Goal: Task Accomplishment & Management: Manage account settings

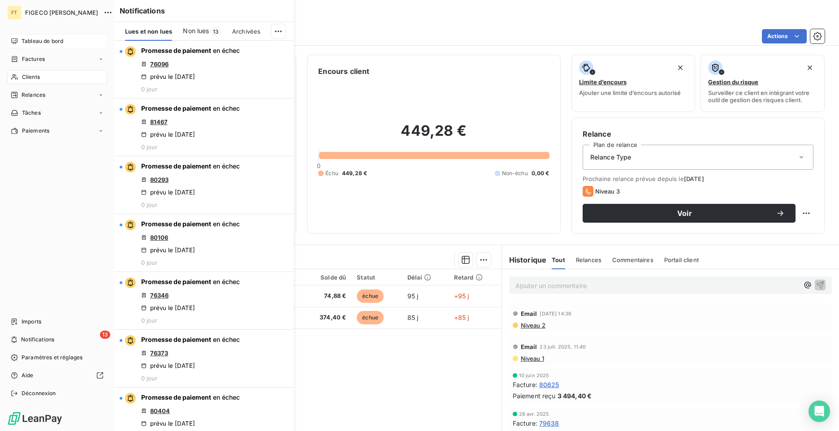
click at [15, 40] on icon at bounding box center [14, 41] width 7 height 7
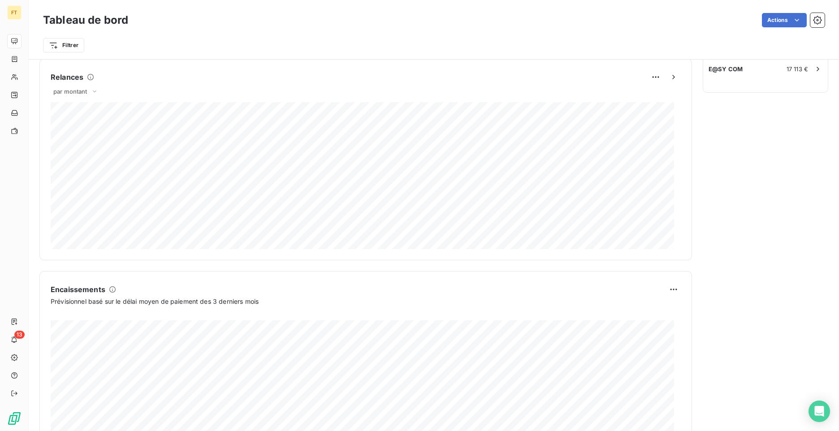
scroll to position [420, 0]
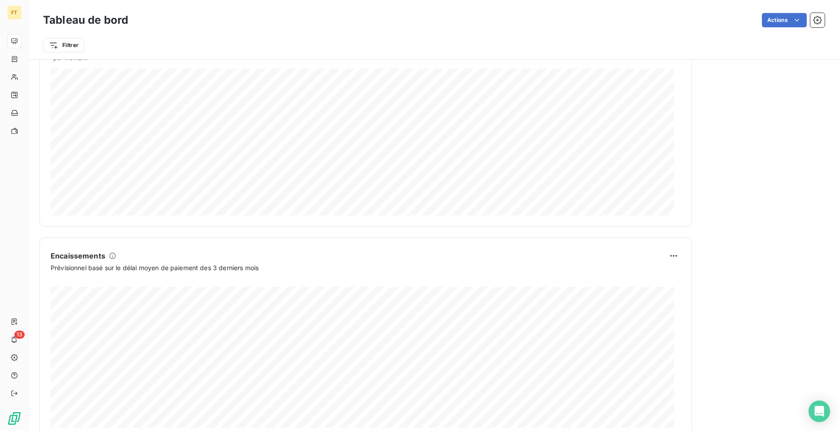
click at [810, 147] on div "Relances À effectuer 340 Montant à relancer 646,3 k € 20 relances ou actions ef…" at bounding box center [766, 42] width 126 height 795
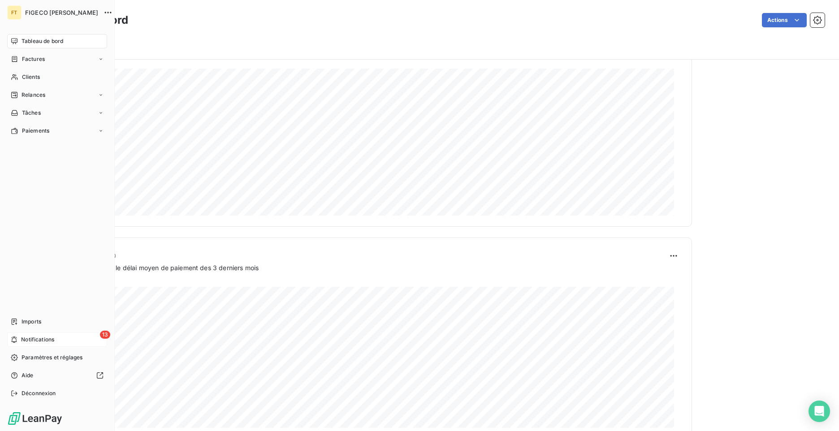
click at [32, 343] on span "Notifications" at bounding box center [37, 340] width 33 height 8
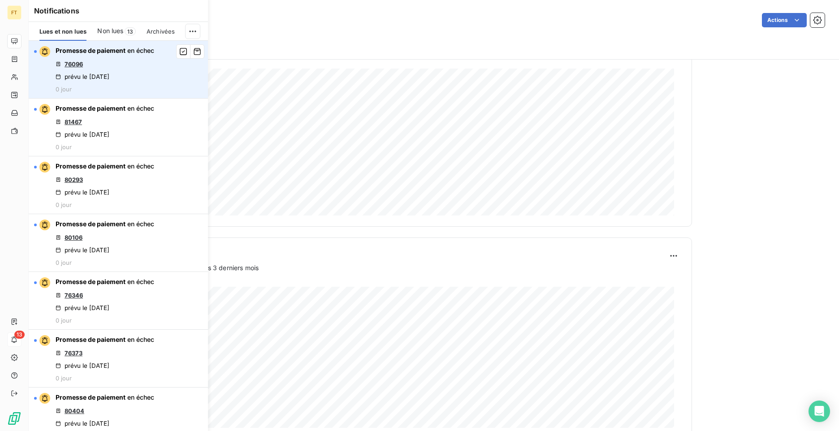
click at [68, 61] on link "76096" at bounding box center [74, 64] width 18 height 7
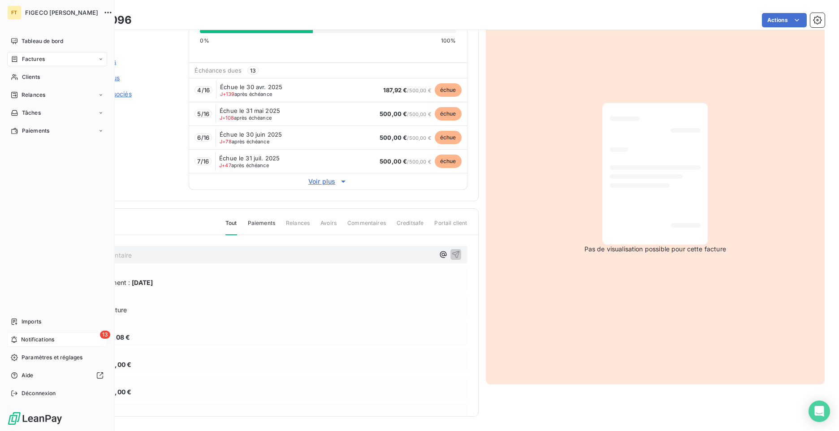
click at [35, 338] on span "Notifications" at bounding box center [37, 340] width 33 height 8
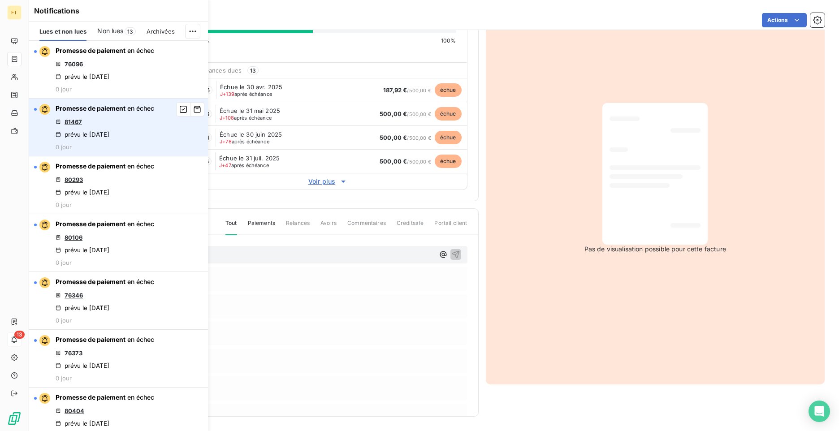
click at [78, 119] on link "81467" at bounding box center [73, 121] width 17 height 7
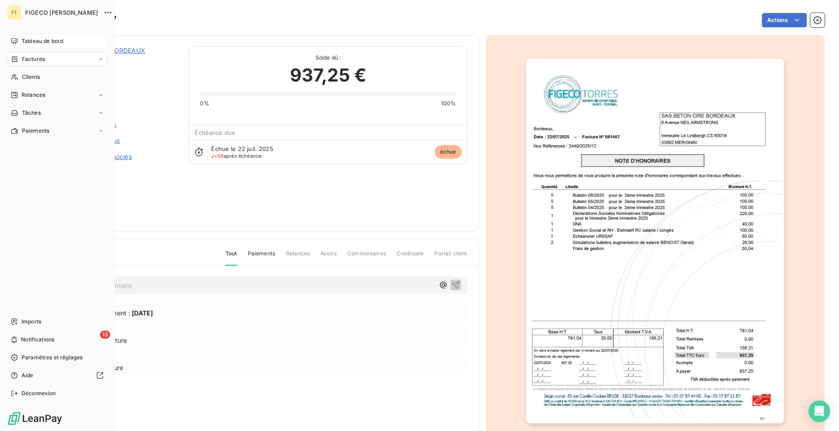
click at [23, 39] on span "Tableau de bord" at bounding box center [43, 41] width 42 height 8
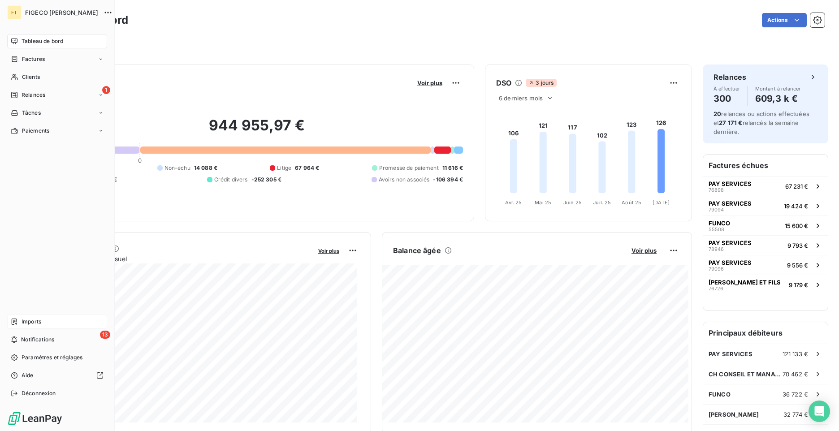
click at [33, 320] on span "Imports" at bounding box center [32, 322] width 20 height 8
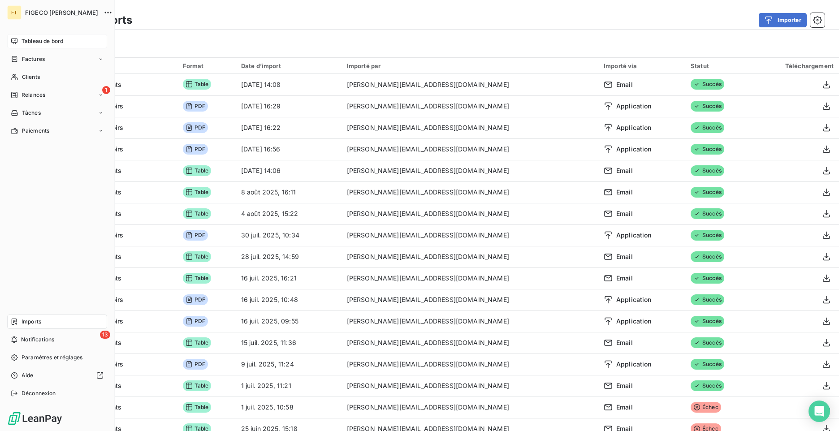
click at [20, 43] on div "Tableau de bord" at bounding box center [57, 41] width 100 height 14
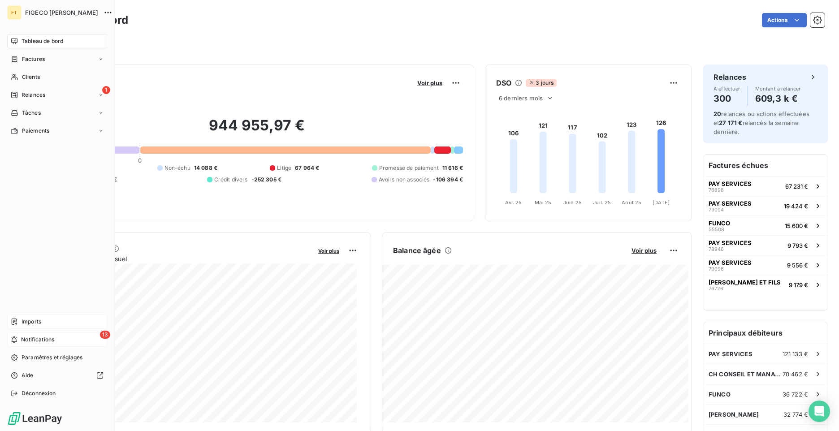
click at [22, 340] on span "Notifications" at bounding box center [37, 340] width 33 height 8
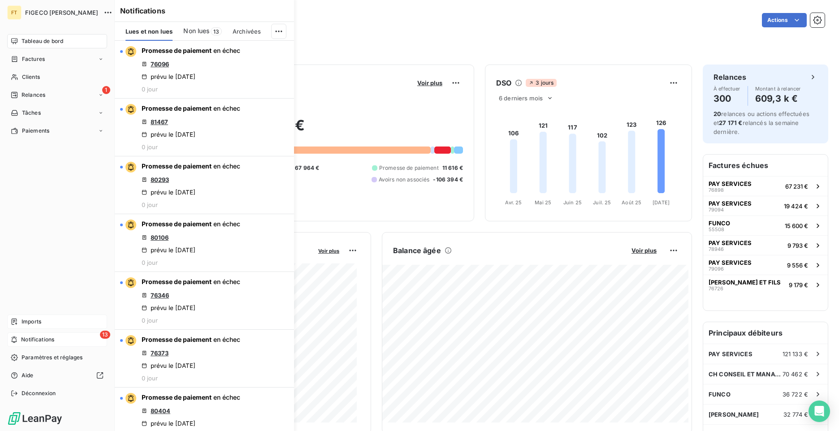
click at [22, 340] on span "Notifications" at bounding box center [37, 340] width 33 height 8
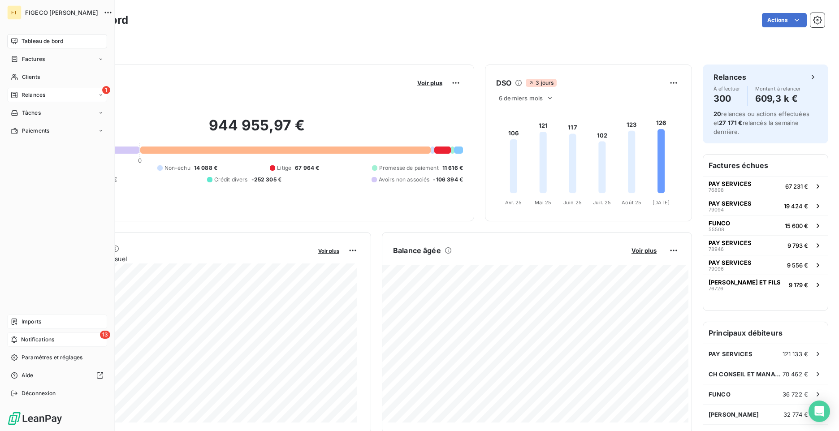
click at [26, 91] on div "1 Relances" at bounding box center [57, 95] width 100 height 14
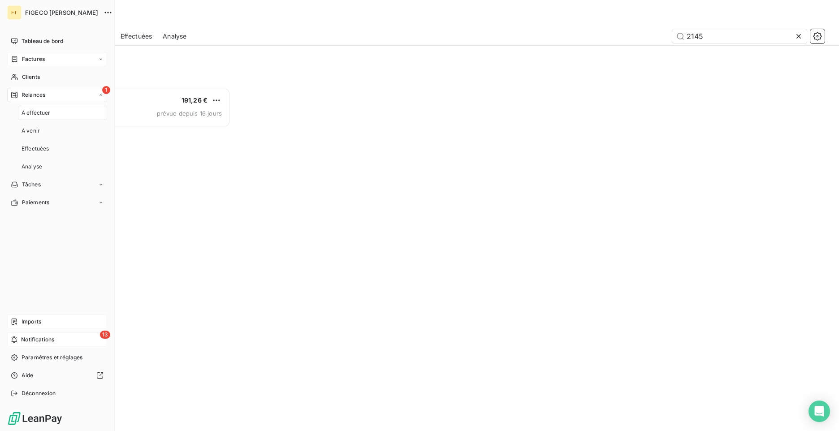
scroll to position [337, 181]
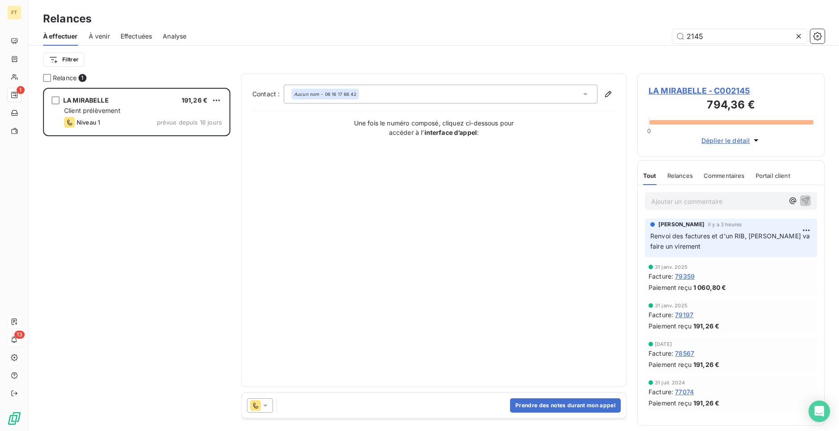
click at [262, 404] on icon at bounding box center [265, 405] width 9 height 9
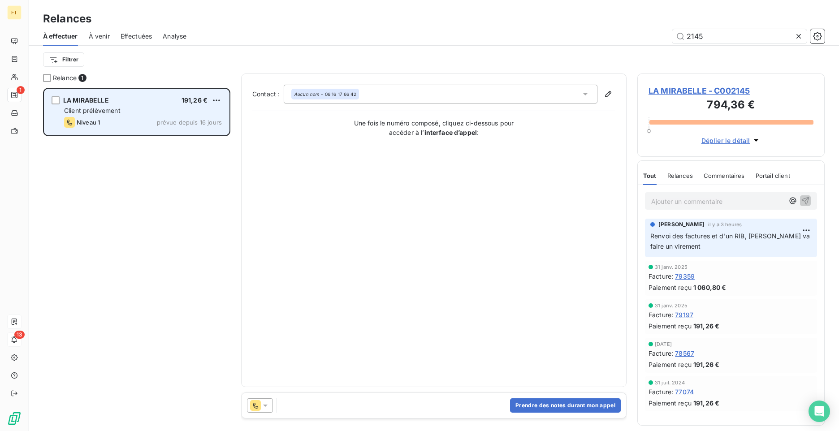
click at [126, 101] on div "LA MIRABELLE 191,26 €" at bounding box center [143, 100] width 158 height 8
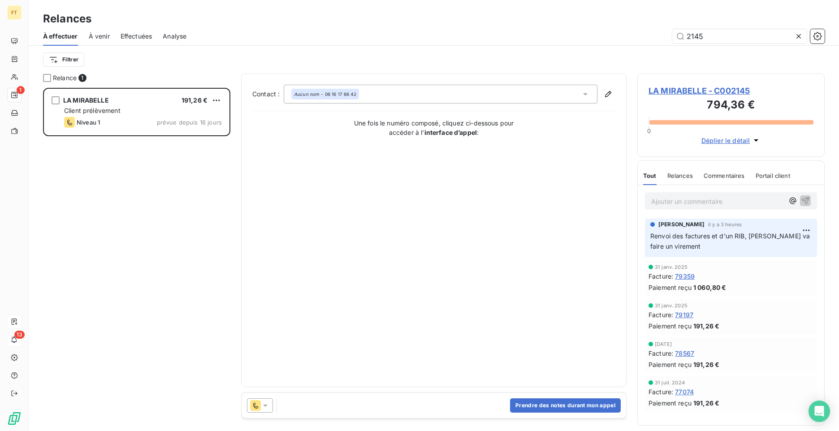
click at [675, 92] on span "LA MIRABELLE - C002145" at bounding box center [731, 91] width 165 height 12
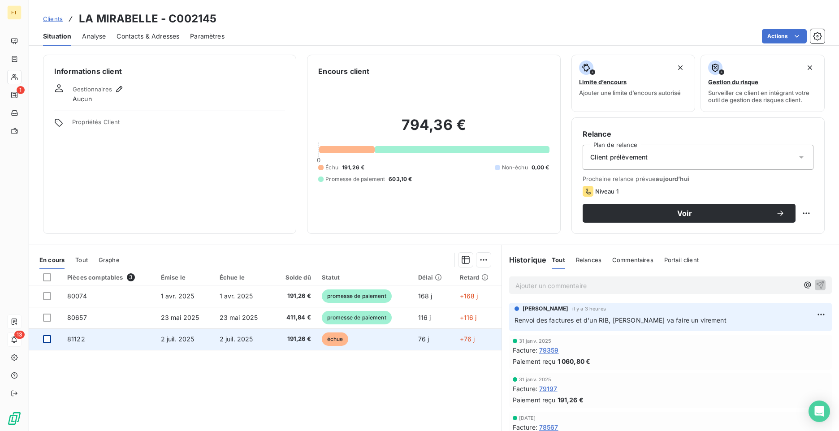
click at [48, 340] on div at bounding box center [47, 339] width 8 height 8
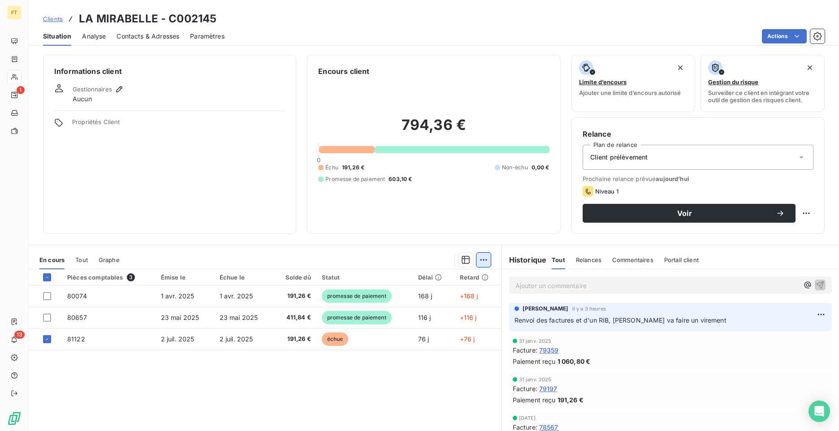
click at [480, 267] on html "FT 1 13 Clients LA MIRABELLE - C002145 Situation Analyse Contacts & Adresses Pa…" at bounding box center [419, 215] width 839 height 431
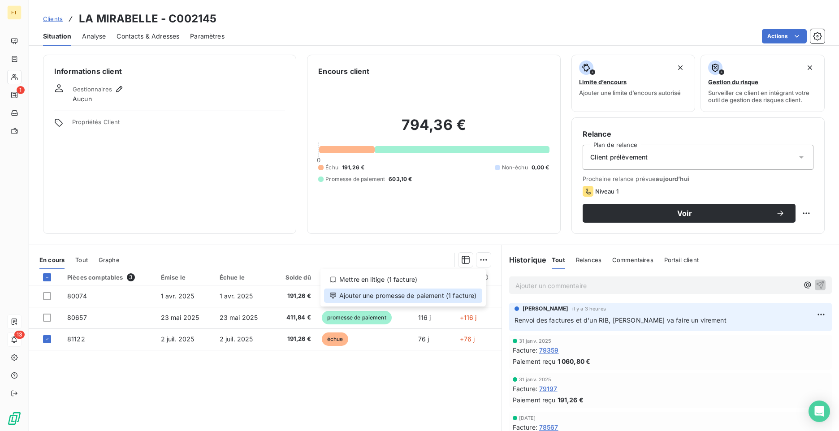
click at [402, 293] on div "Ajouter une promesse de paiement (1 facture)" at bounding box center [403, 296] width 158 height 14
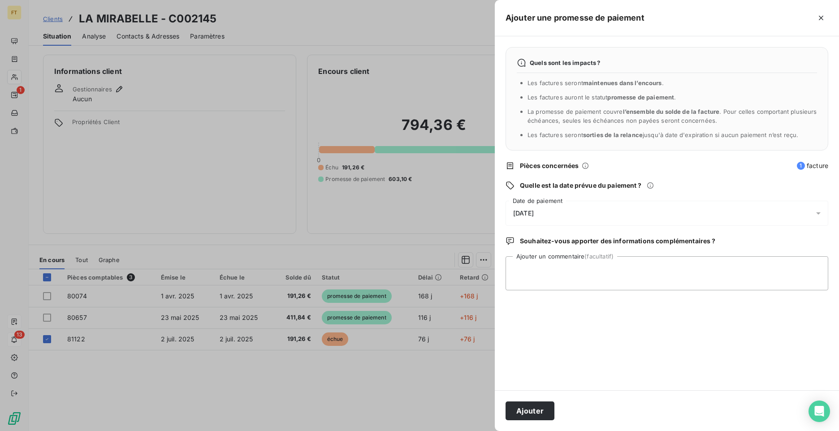
click at [563, 218] on div "17/09/2025" at bounding box center [667, 213] width 323 height 25
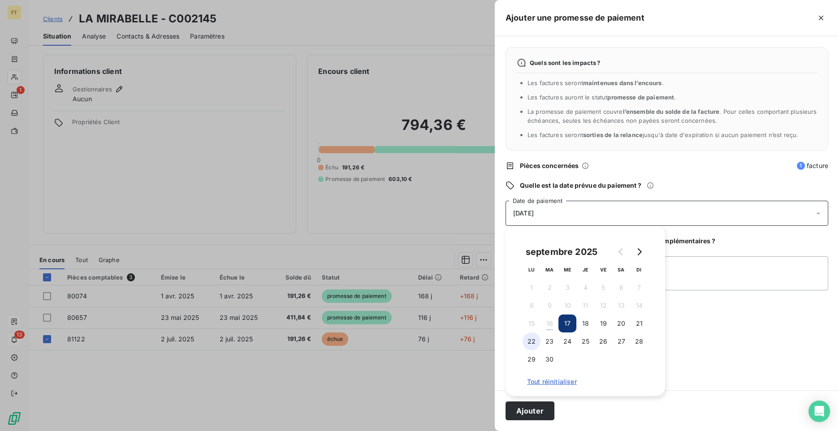
click at [536, 341] on button "22" at bounding box center [532, 342] width 18 height 18
click at [503, 415] on div "Ajouter" at bounding box center [667, 411] width 344 height 41
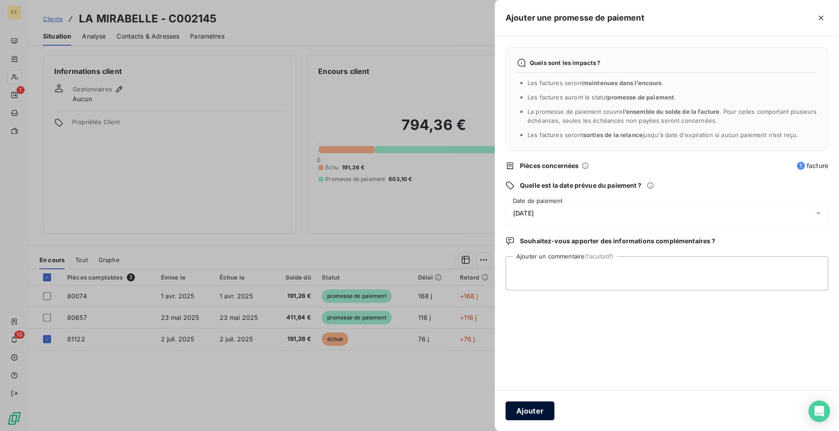
click at [516, 415] on button "Ajouter" at bounding box center [530, 411] width 49 height 19
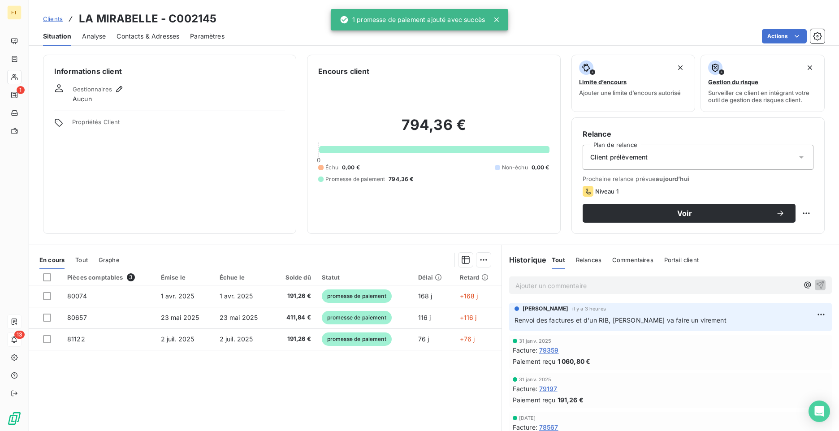
click at [443, 382] on div "Pièces comptables 3 Émise le Échue le Solde dû Statut Délai Retard 80074 1 avr.…" at bounding box center [265, 356] width 473 height 173
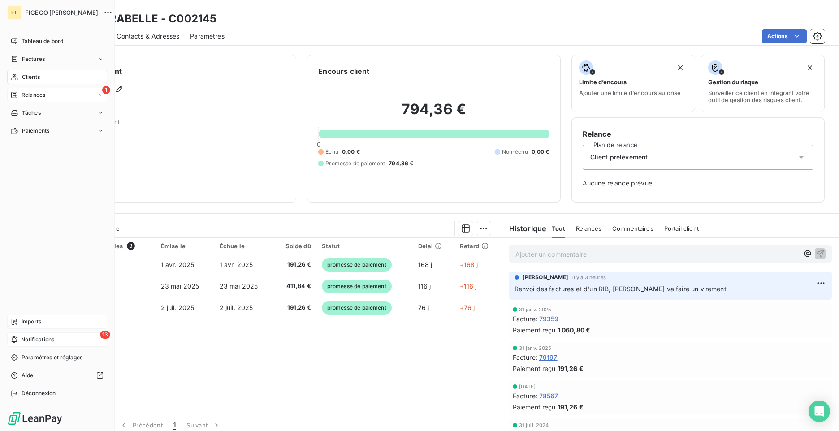
click at [31, 96] on span "Relances" at bounding box center [34, 95] width 24 height 8
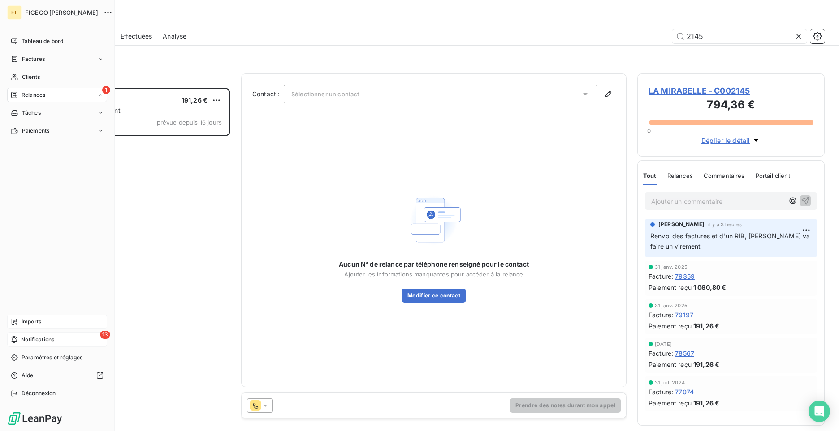
scroll to position [337, 181]
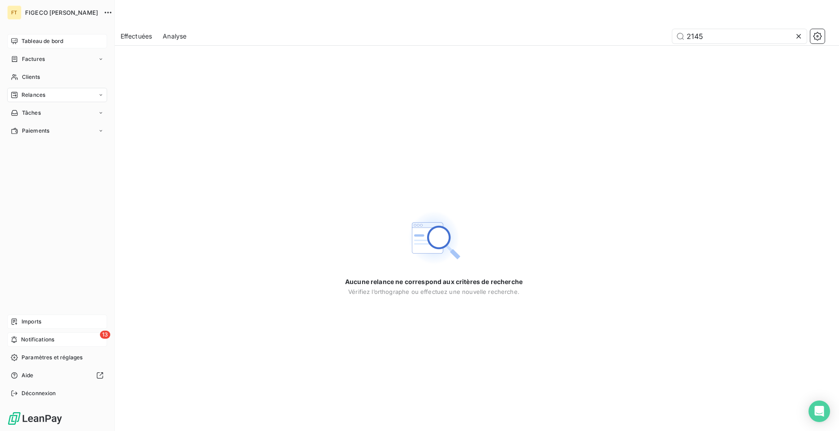
click at [16, 44] on icon at bounding box center [14, 41] width 6 height 6
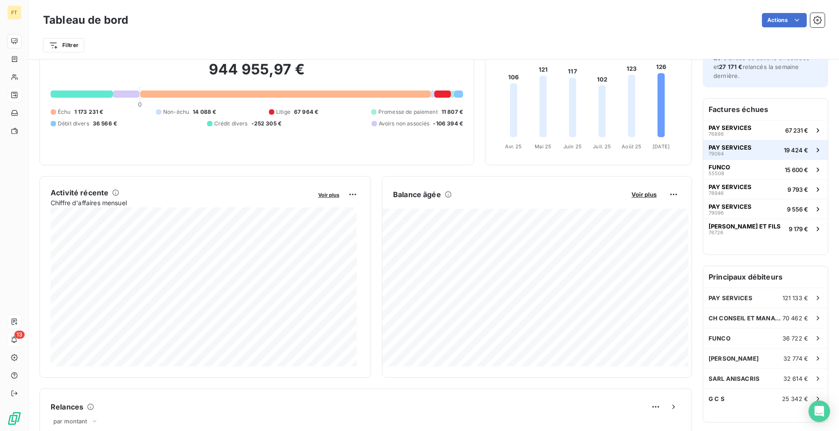
scroll to position [0, 0]
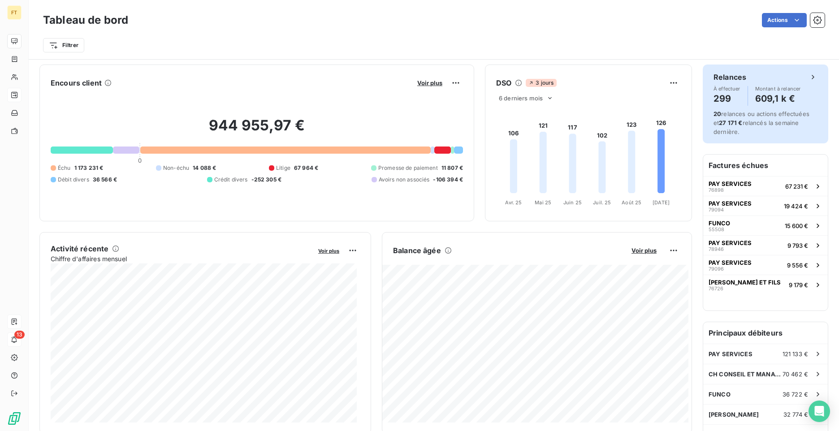
click at [778, 88] on span "Montant à relancer" at bounding box center [779, 88] width 46 height 5
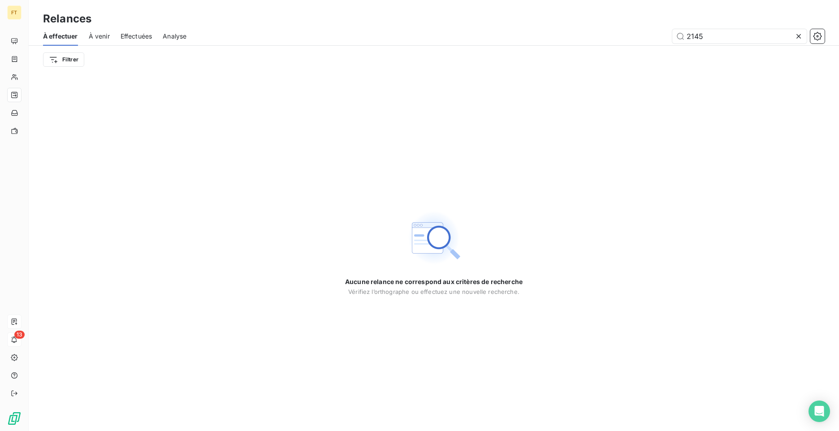
click at [801, 34] on icon at bounding box center [799, 36] width 9 height 9
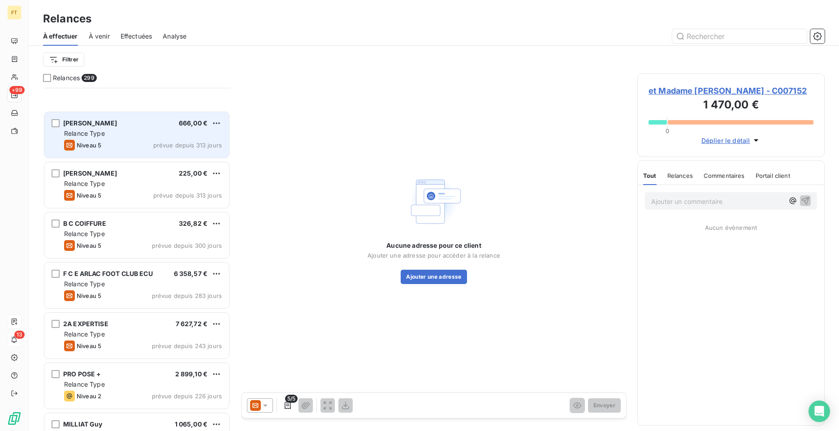
scroll to position [6256, 0]
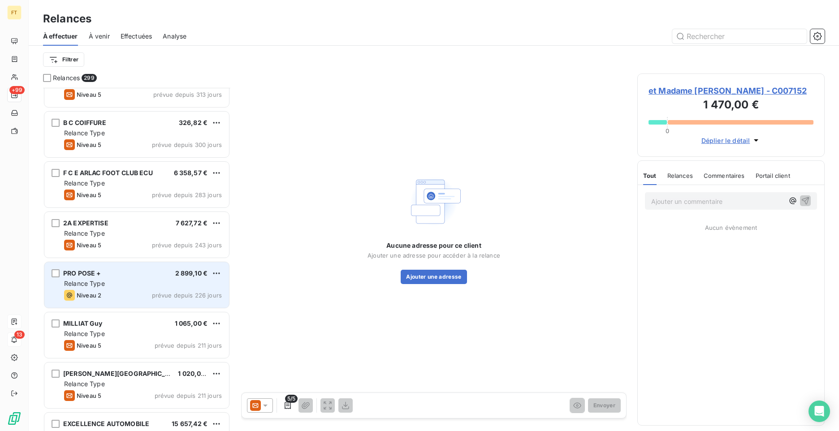
click at [142, 287] on div "Relance Type" at bounding box center [143, 283] width 158 height 9
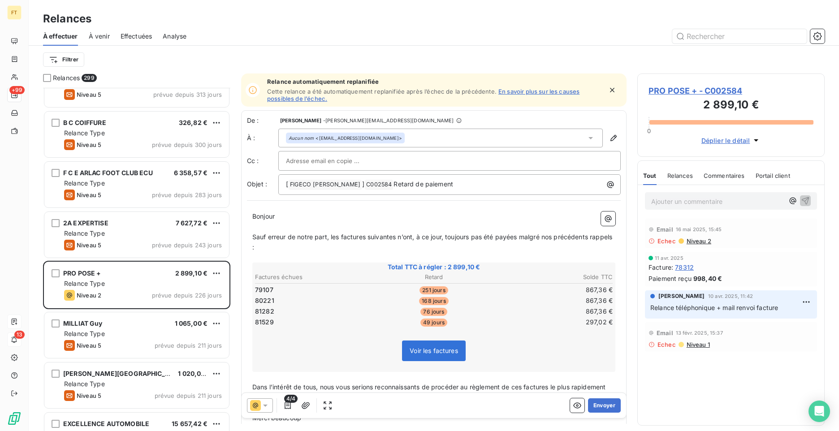
scroll to position [337, 181]
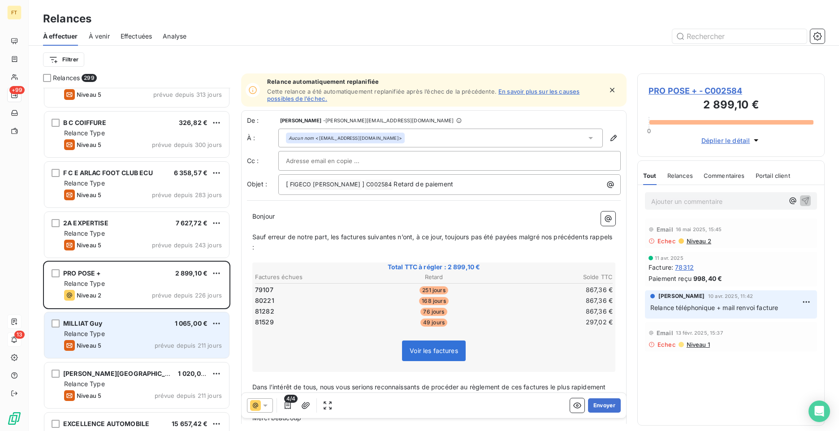
click at [126, 330] on div "Relance Type" at bounding box center [143, 334] width 158 height 9
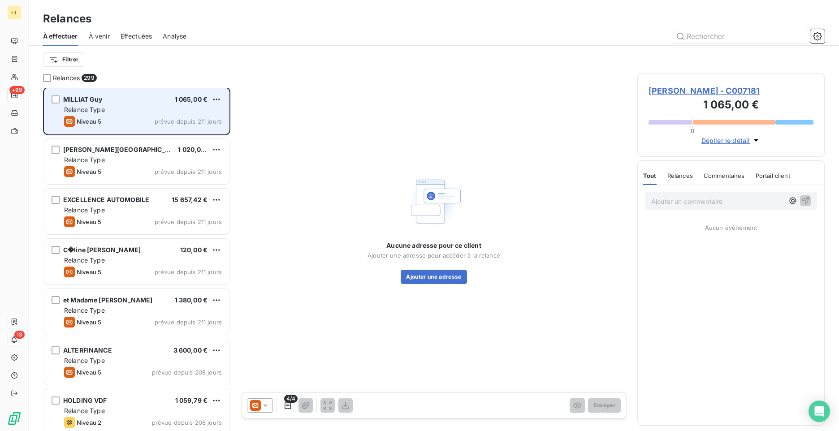
scroll to position [6514, 0]
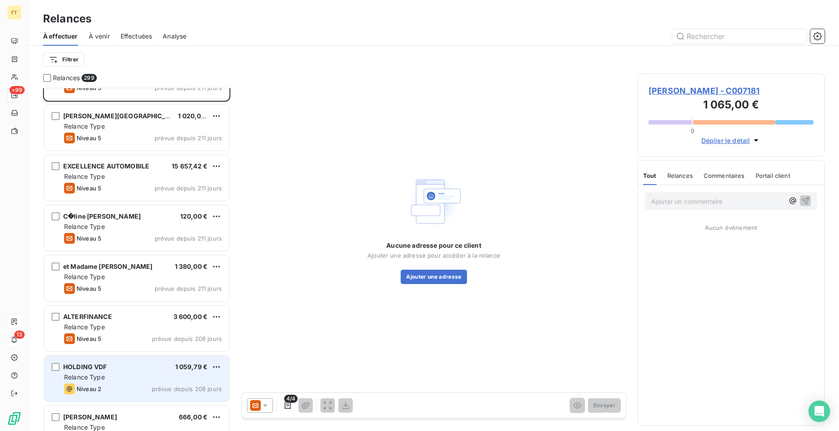
click at [113, 379] on div "Relance Type" at bounding box center [143, 377] width 158 height 9
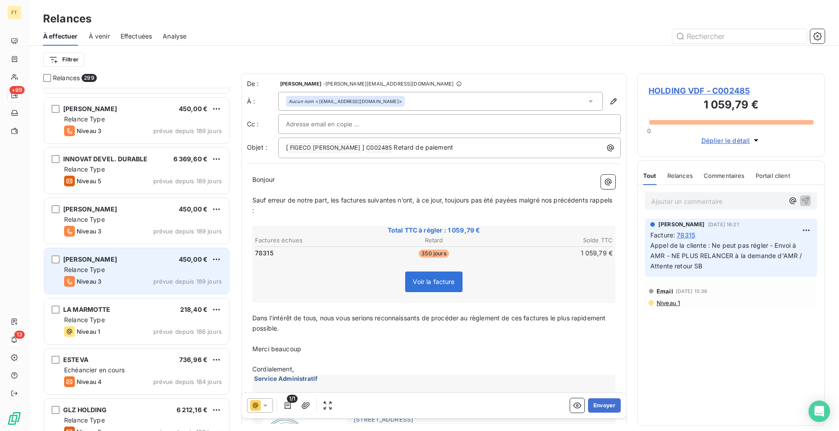
scroll to position [6918, 0]
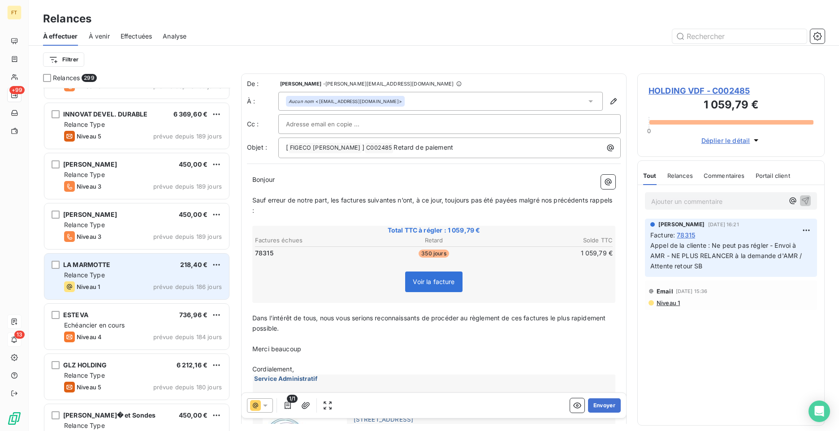
click at [136, 278] on div "Relance Type" at bounding box center [143, 275] width 158 height 9
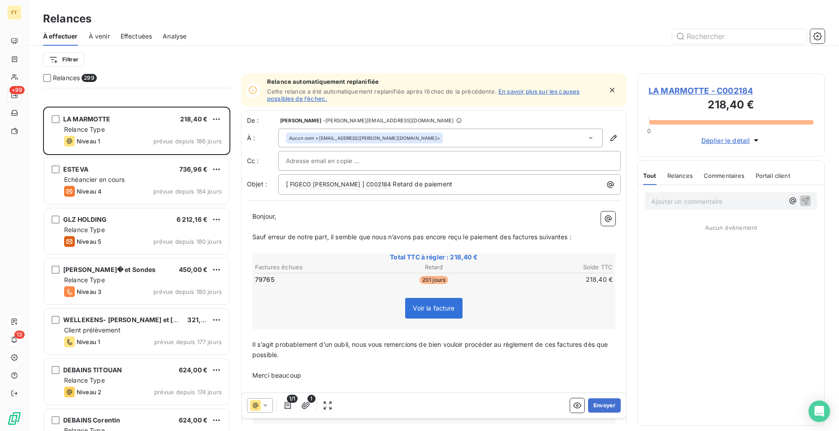
scroll to position [7142, 0]
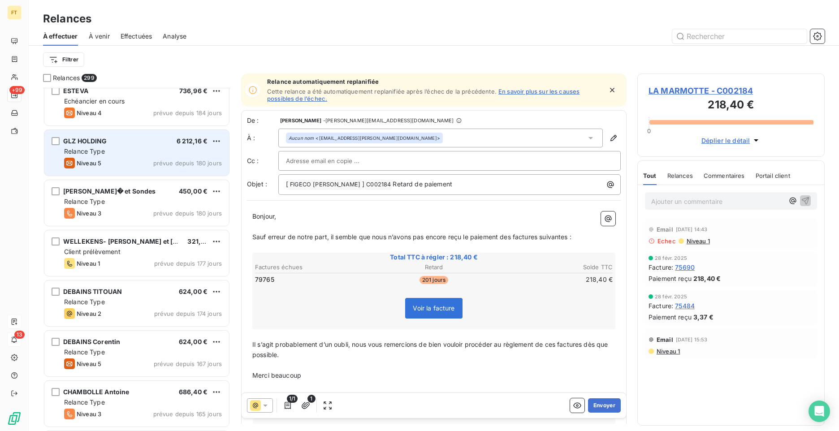
click at [142, 158] on div "Niveau 5 prévue depuis 180 jours" at bounding box center [143, 163] width 158 height 11
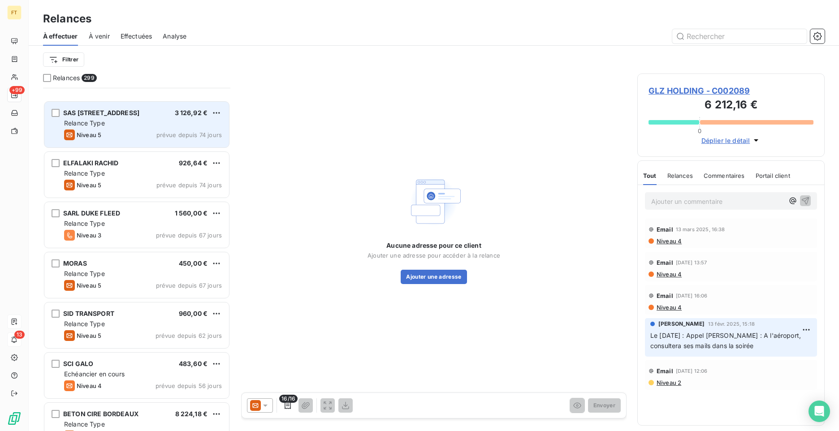
scroll to position [9799, 0]
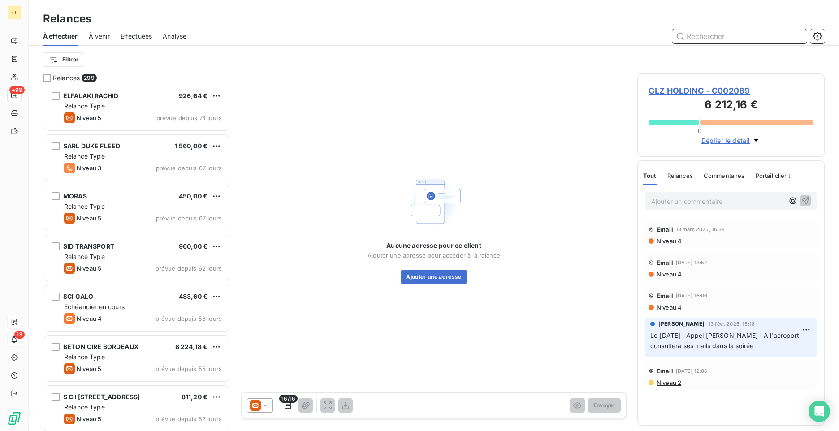
click at [722, 41] on input "text" at bounding box center [740, 36] width 135 height 14
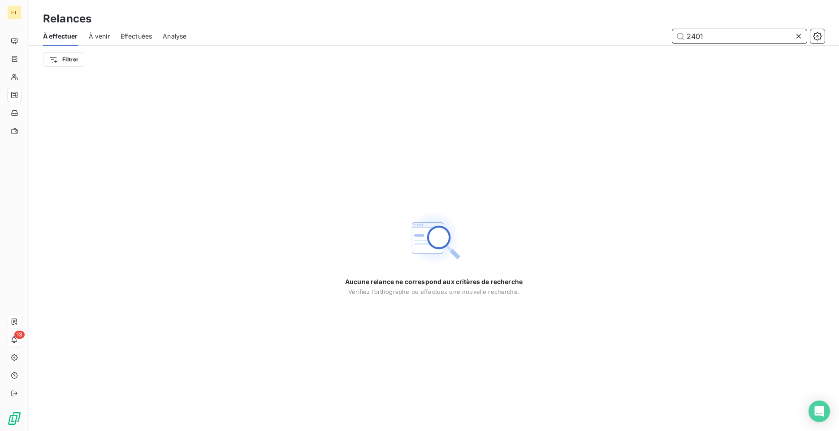
type input "2401"
click at [145, 38] on span "Effectuées" at bounding box center [137, 36] width 32 height 9
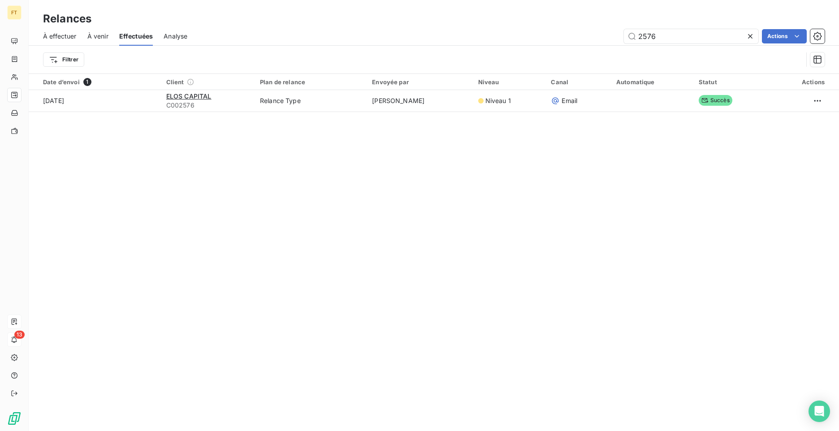
drag, startPoint x: 664, startPoint y: 35, endPoint x: 507, endPoint y: 28, distance: 156.6
click at [513, 30] on div "2576 Actions" at bounding box center [511, 36] width 627 height 14
type input "2401"
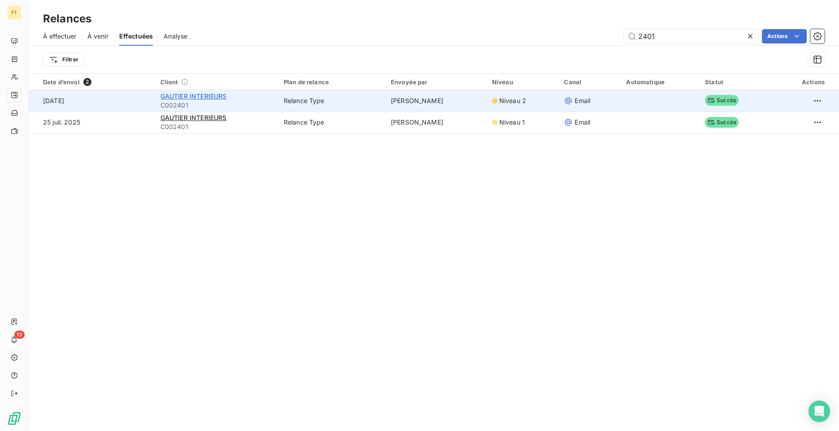
click at [198, 99] on span "GAUTIER INTERIEURS" at bounding box center [194, 96] width 66 height 8
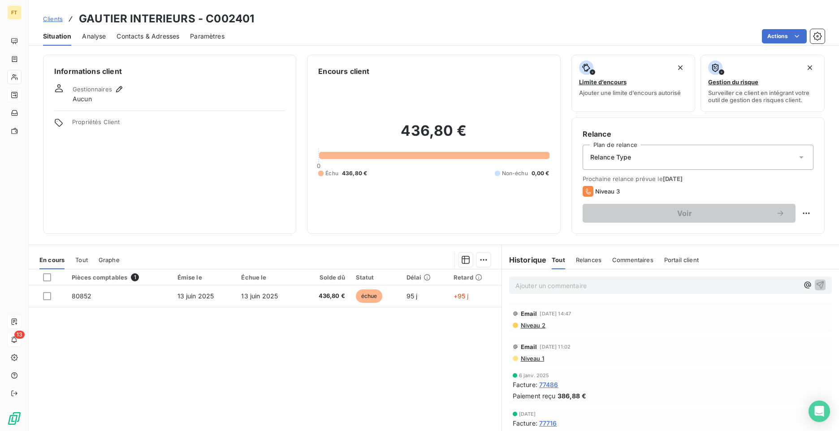
click at [566, 275] on div "Ajouter un commentaire ﻿" at bounding box center [670, 286] width 337 height 32
click at [568, 284] on p "Ajouter un commentaire ﻿" at bounding box center [657, 285] width 283 height 11
click at [816, 286] on icon "button" at bounding box center [820, 284] width 9 height 9
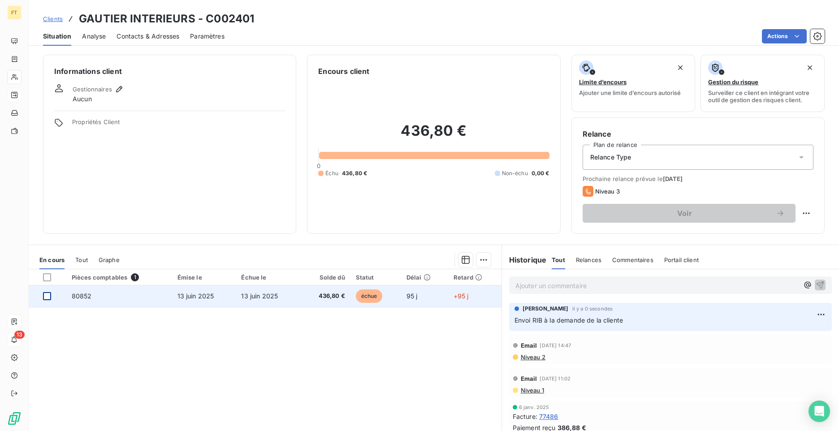
click at [50, 295] on div at bounding box center [47, 296] width 8 height 8
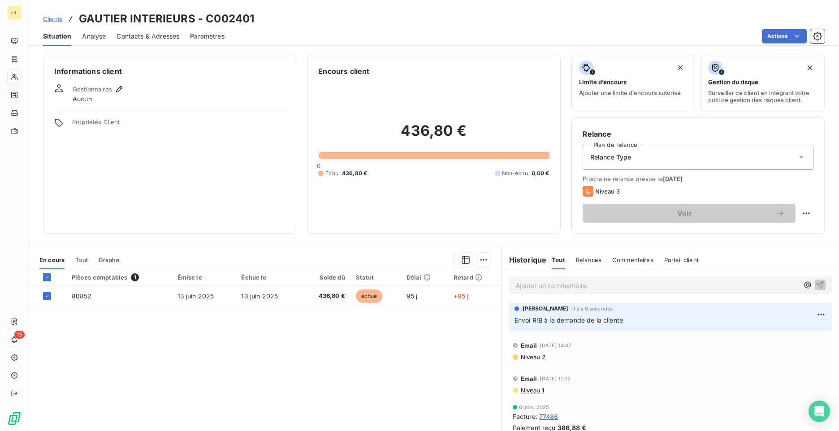
click at [475, 264] on html "FT 13 Clients GAUTIER INTERIEURS - C002401 Situation Analyse Contacts & Adresse…" at bounding box center [419, 215] width 839 height 431
click at [383, 298] on div "Ajouter une promesse de paiement (1 facture)" at bounding box center [403, 296] width 158 height 14
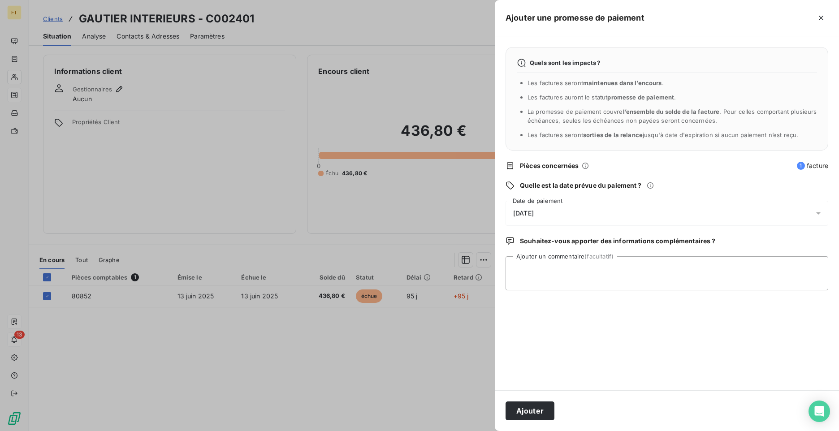
click at [560, 207] on div "17/09/2025" at bounding box center [667, 213] width 323 height 25
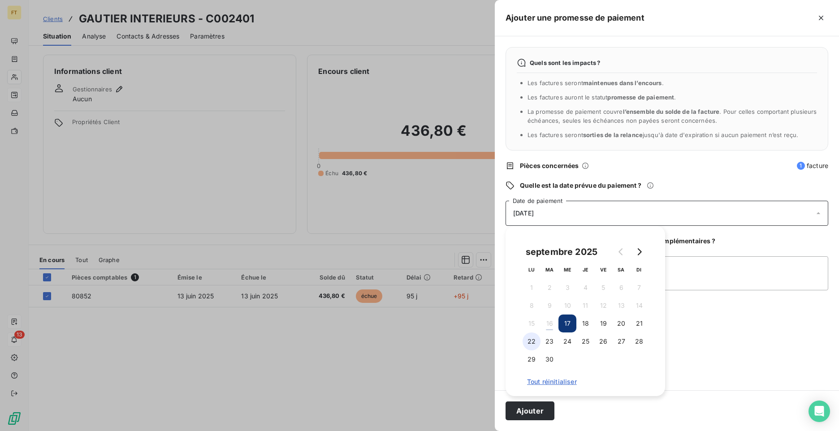
click at [536, 340] on button "22" at bounding box center [532, 342] width 18 height 18
click at [531, 412] on button "Ajouter" at bounding box center [530, 411] width 49 height 19
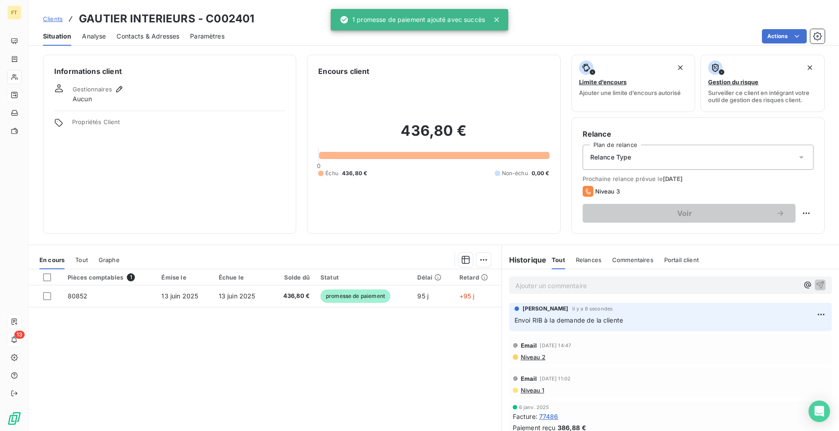
click at [325, 367] on div "Pièces comptables 1 Émise le Échue le Solde dû Statut Délai Retard 80852 13 jui…" at bounding box center [265, 356] width 473 height 173
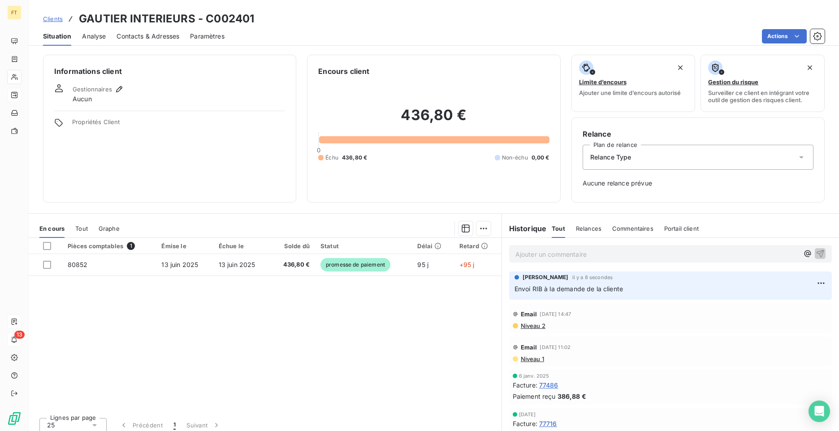
click at [437, 349] on div "Pièces comptables 1 Émise le Échue le Solde dû Statut Délai Retard 80852 13 jui…" at bounding box center [265, 324] width 473 height 173
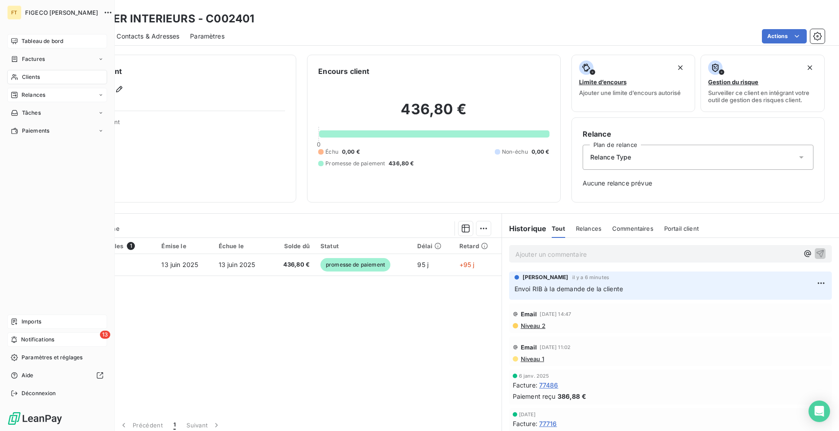
click at [43, 41] on span "Tableau de bord" at bounding box center [43, 41] width 42 height 8
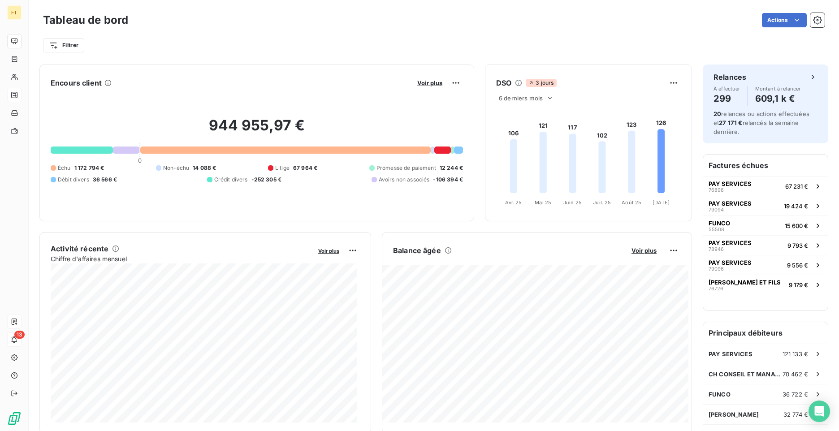
drag, startPoint x: 617, startPoint y: 42, endPoint x: 529, endPoint y: 68, distance: 91.4
click at [617, 42] on div "Filtrer" at bounding box center [434, 45] width 782 height 17
click at [533, 97] on span "6 derniers mois" at bounding box center [521, 98] width 44 height 7
click at [526, 127] on li "12" at bounding box center [527, 133] width 59 height 16
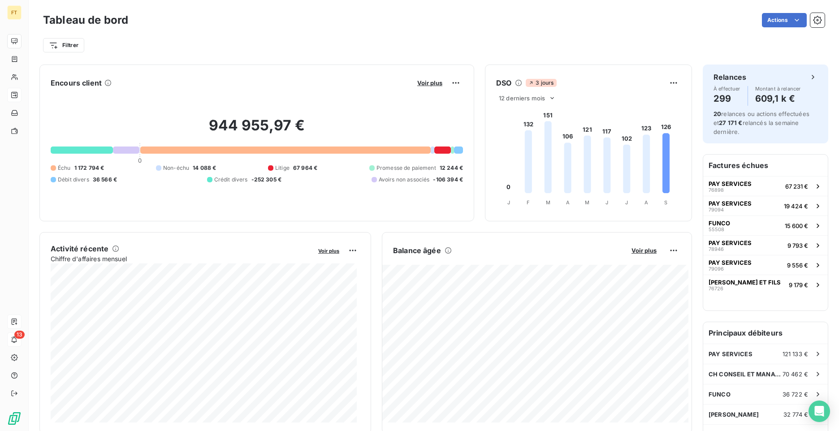
click at [638, 31] on div "Filtrer" at bounding box center [434, 42] width 782 height 24
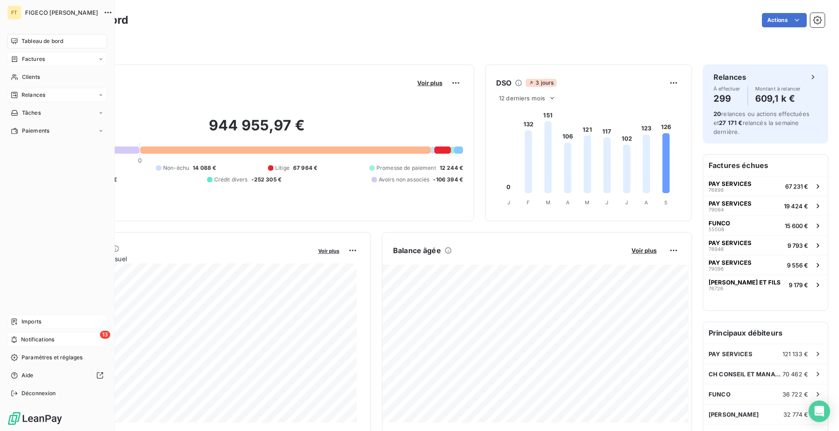
click at [30, 63] on div "Factures" at bounding box center [57, 59] width 100 height 14
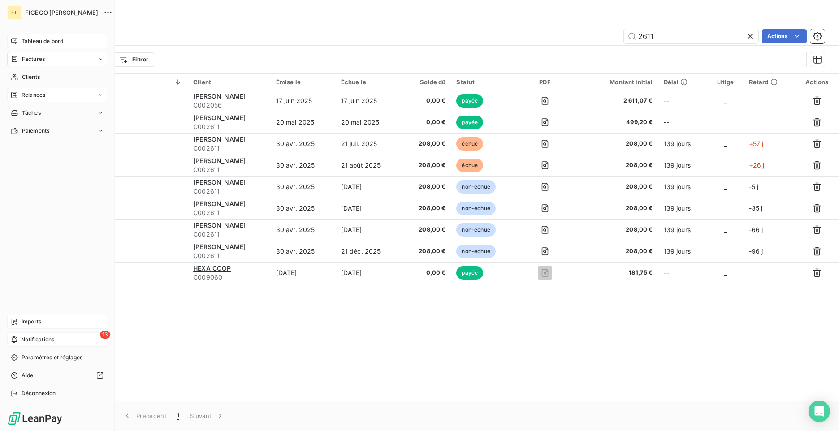
click at [36, 44] on span "Tableau de bord" at bounding box center [43, 41] width 42 height 8
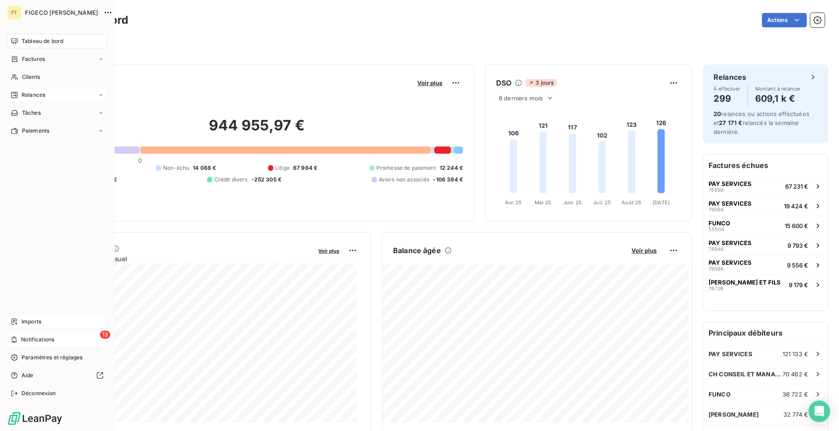
click at [2, 339] on div "FT FIGECO TORRES Tableau de bord Factures Clients Relances Tâches Paiements Imp…" at bounding box center [57, 215] width 115 height 431
click at [23, 341] on span "Notifications" at bounding box center [37, 340] width 33 height 8
click at [91, 58] on div "Factures" at bounding box center [57, 59] width 100 height 14
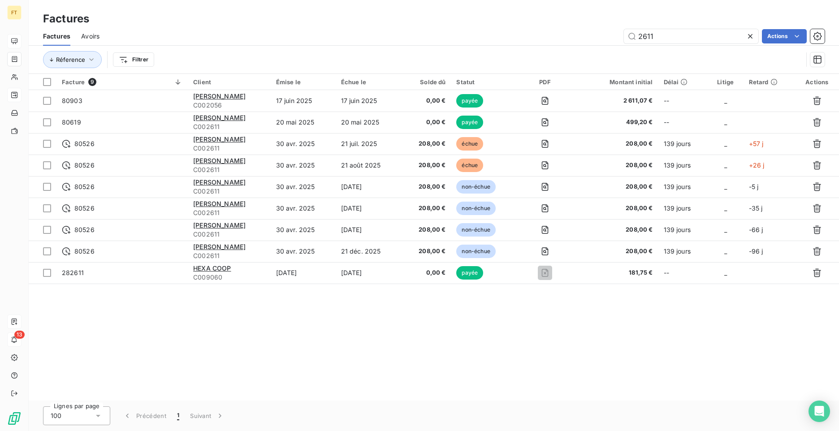
click at [749, 38] on icon at bounding box center [750, 36] width 9 height 9
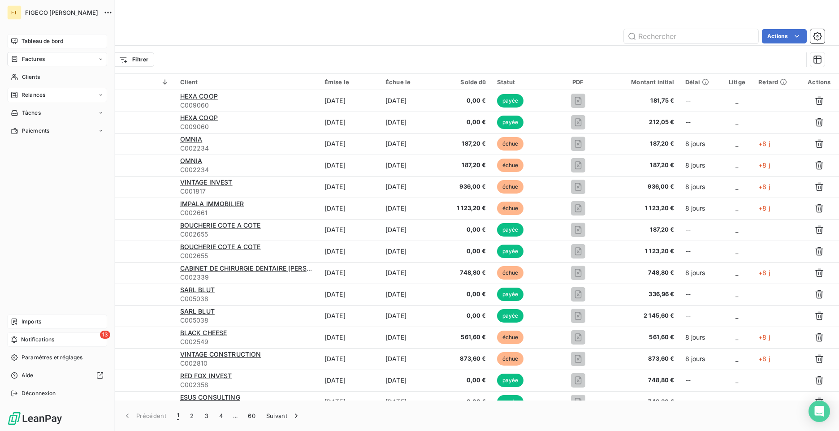
click at [26, 40] on span "Tableau de bord" at bounding box center [43, 41] width 42 height 8
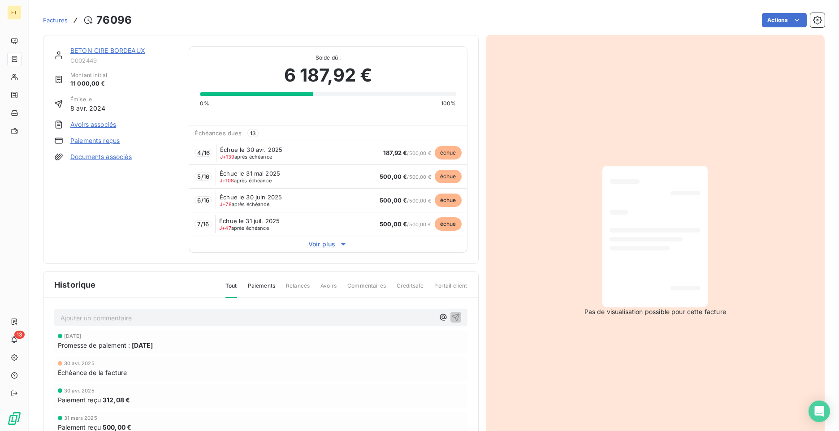
click at [54, 22] on span "Factures" at bounding box center [55, 20] width 25 height 7
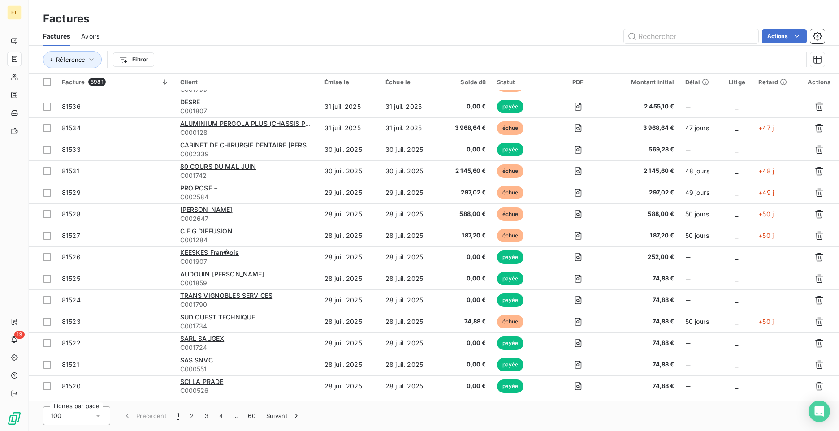
scroll to position [1842, 0]
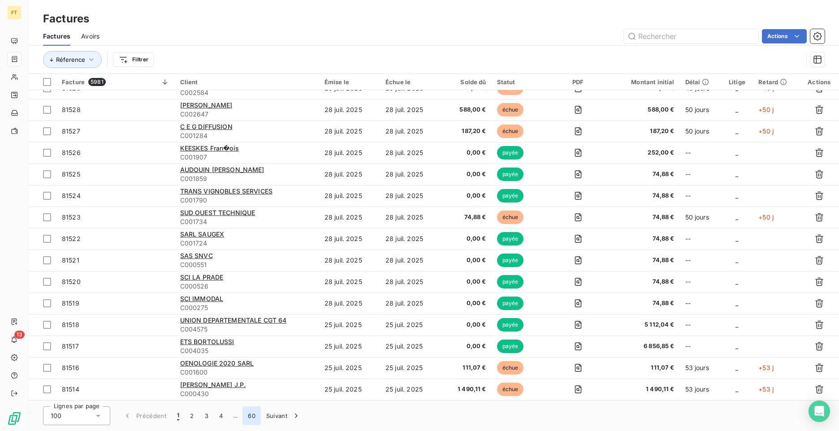
click at [257, 418] on button "60" at bounding box center [252, 416] width 18 height 19
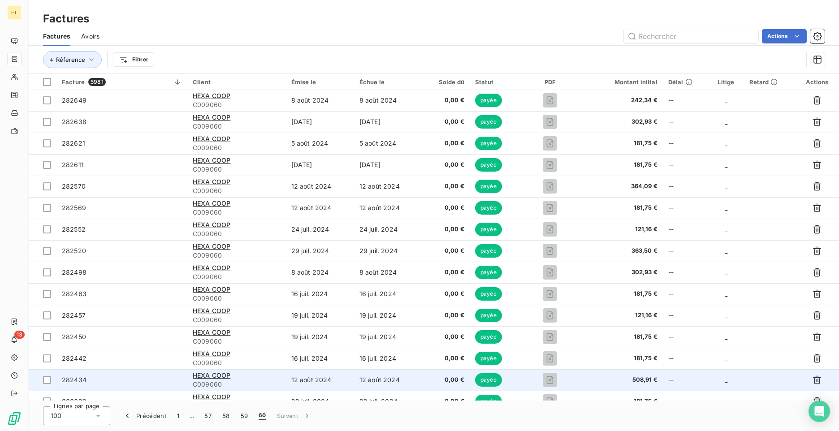
scroll to position [1433, 0]
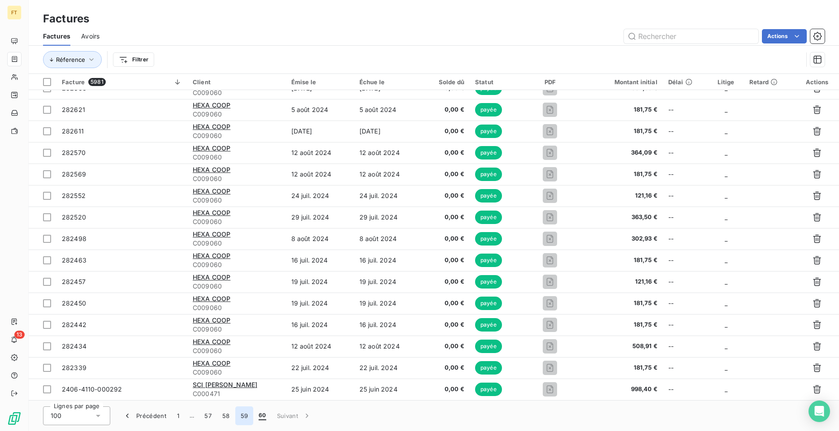
click at [239, 419] on button "59" at bounding box center [244, 416] width 18 height 19
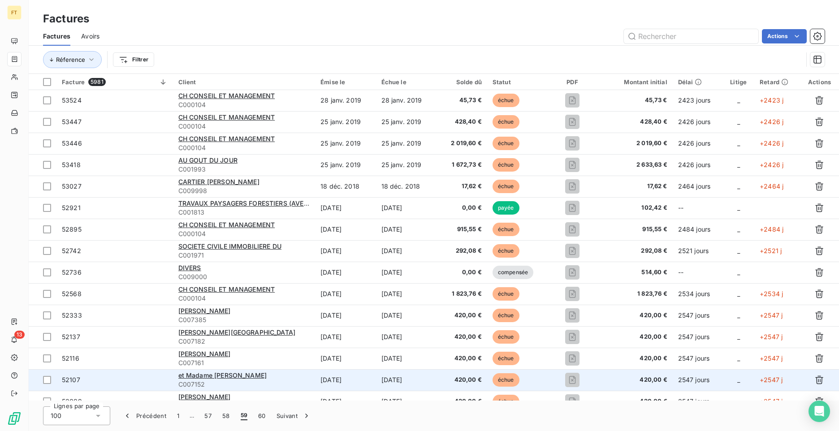
scroll to position [0, 0]
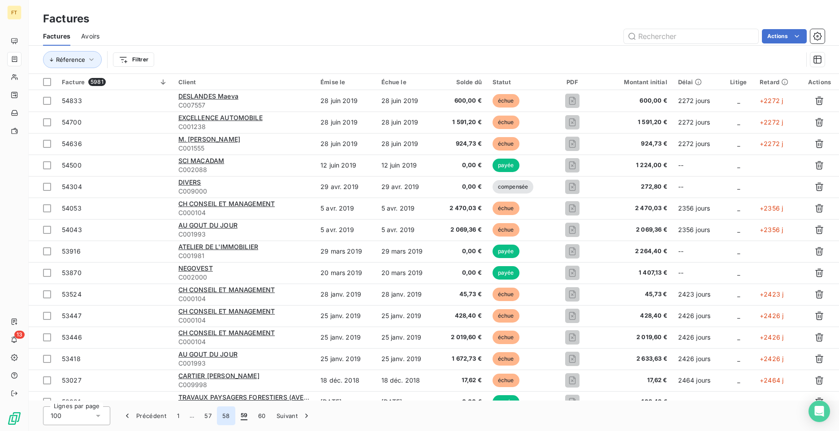
click at [226, 414] on button "58" at bounding box center [226, 416] width 18 height 19
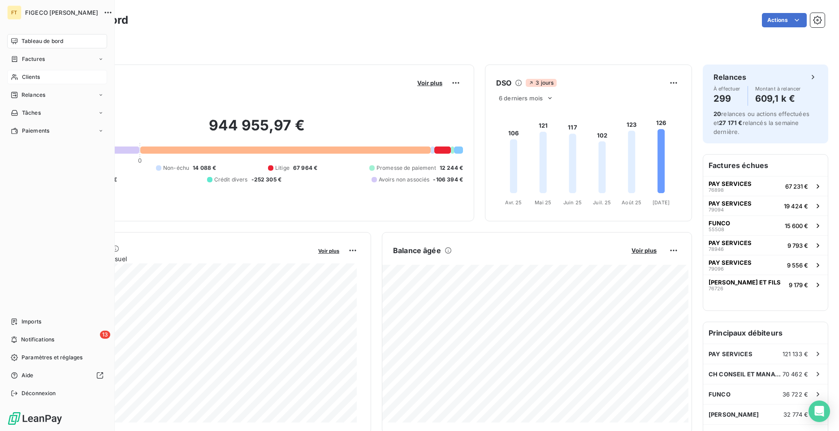
click at [31, 79] on span "Clients" at bounding box center [31, 77] width 18 height 8
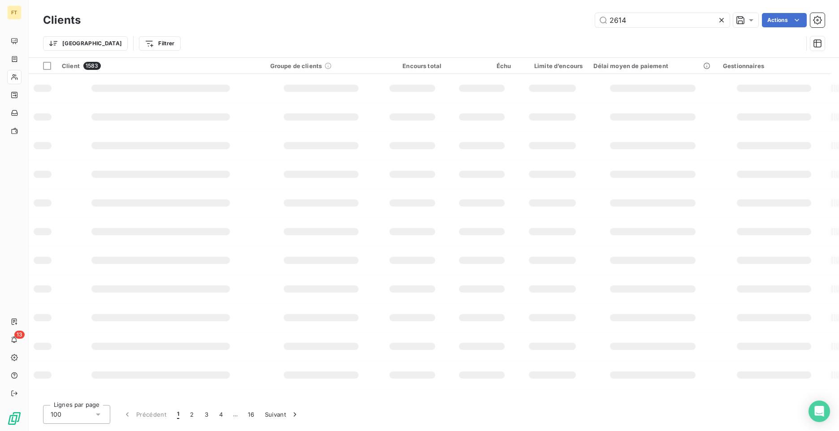
type input "2614"
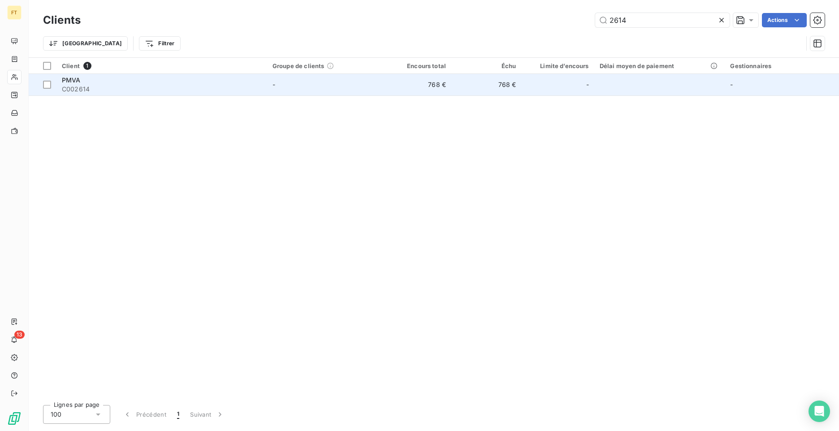
click at [411, 87] on td "768 €" at bounding box center [416, 85] width 70 height 22
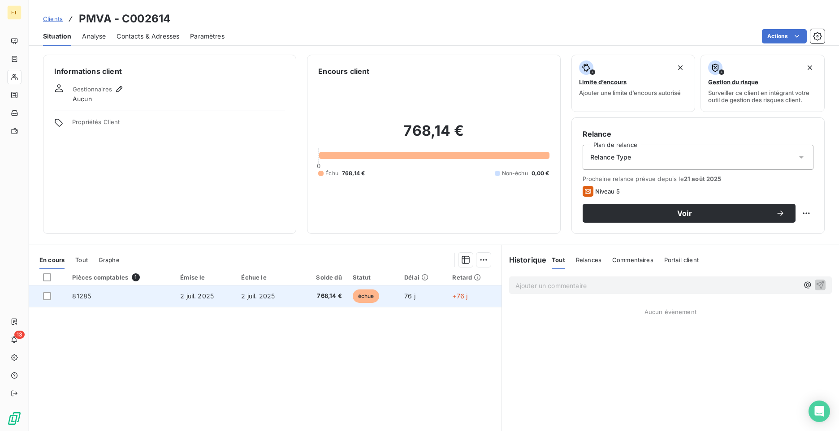
click at [266, 301] on td "2 juil. 2025" at bounding box center [266, 297] width 61 height 22
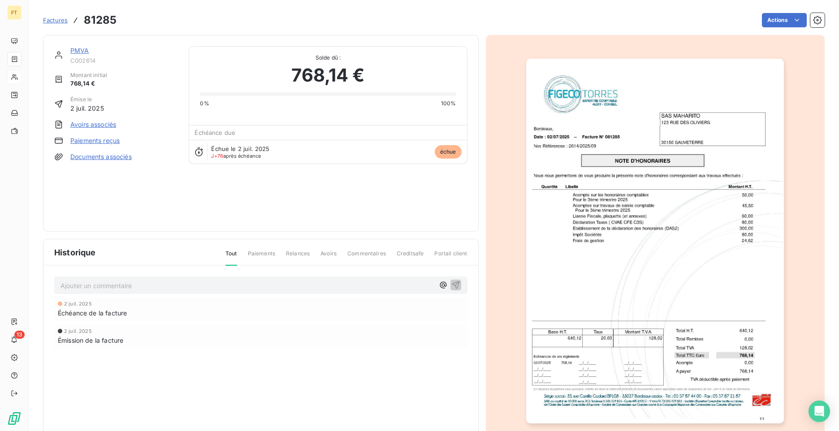
click at [60, 21] on span "Factures" at bounding box center [55, 20] width 25 height 7
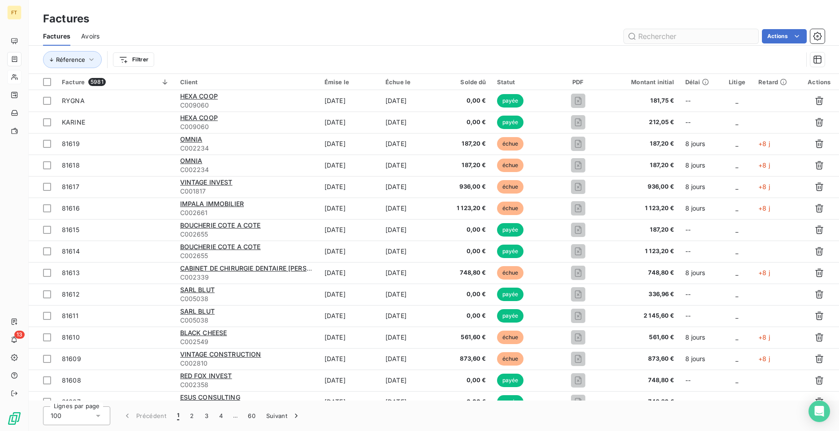
click at [700, 37] on input "text" at bounding box center [691, 36] width 135 height 14
click at [700, 37] on input "2614" at bounding box center [691, 36] width 135 height 14
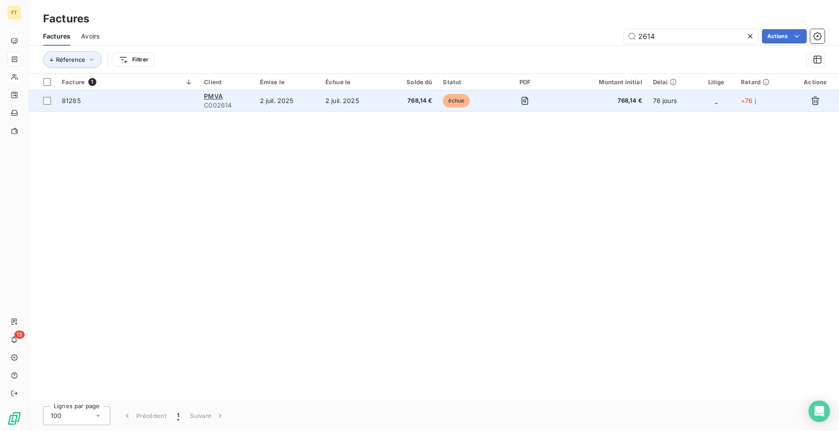
type input "2614"
click at [294, 100] on td "2 juil. 2025" at bounding box center [287, 101] width 65 height 22
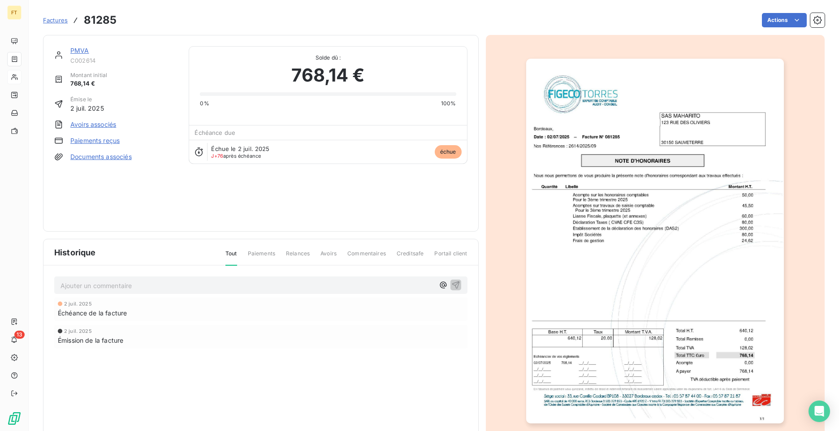
drag, startPoint x: 83, startPoint y: 48, endPoint x: 76, endPoint y: 52, distance: 8.6
click at [76, 52] on link "PMVA" at bounding box center [79, 51] width 19 height 8
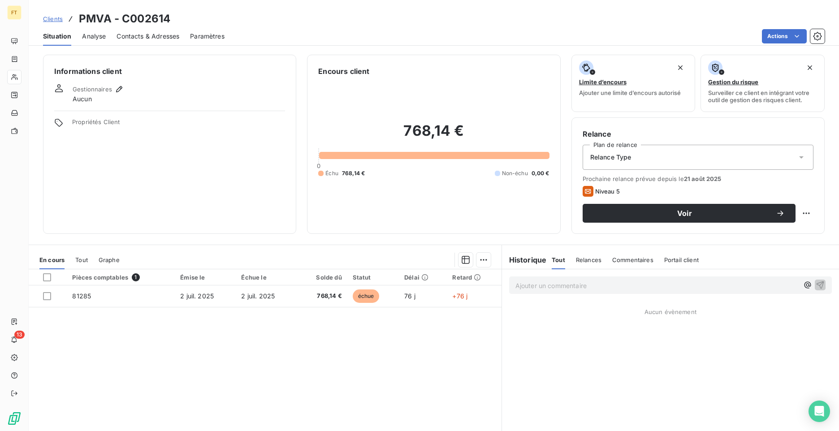
click at [198, 36] on span "Paramètres" at bounding box center [207, 36] width 35 height 9
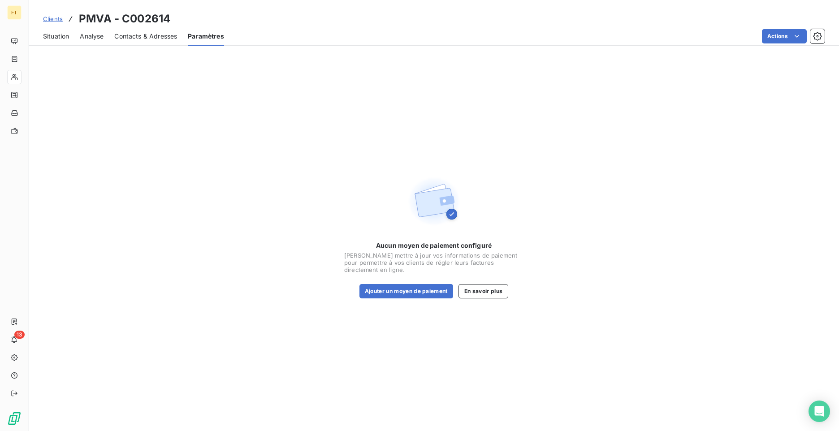
click at [175, 41] on div "Contacts & Adresses" at bounding box center [145, 36] width 63 height 19
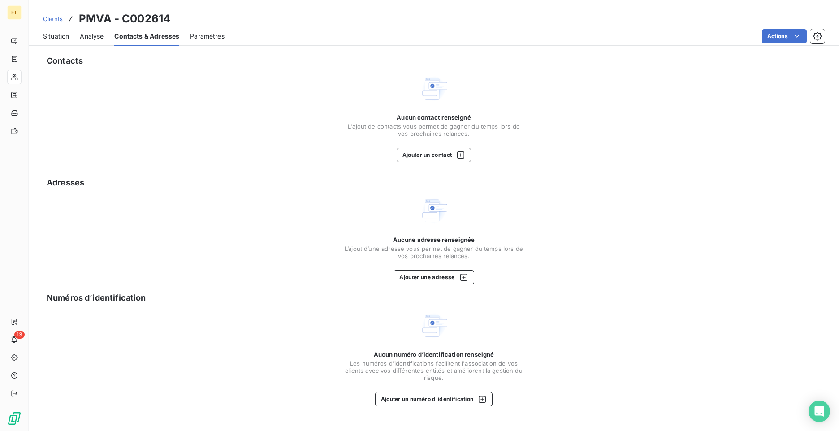
click at [93, 39] on span "Analyse" at bounding box center [92, 36] width 24 height 9
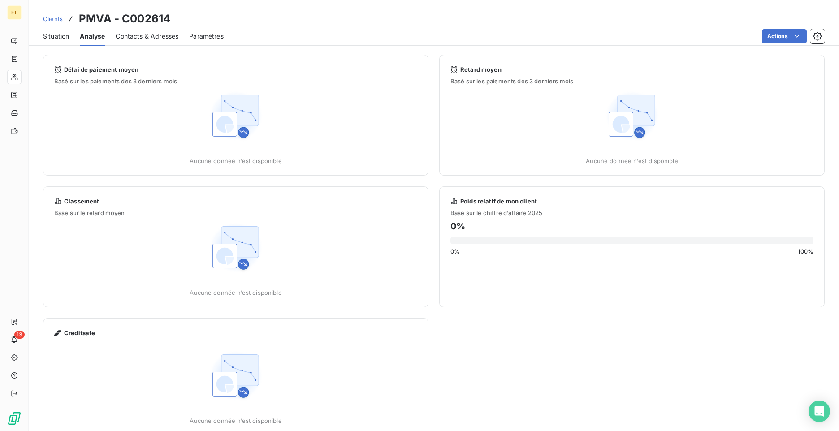
click at [55, 37] on span "Situation" at bounding box center [56, 36] width 26 height 9
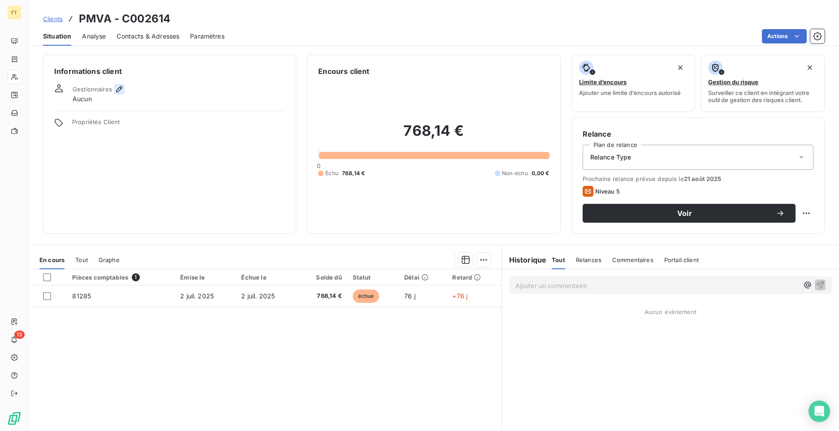
click at [118, 89] on icon "button" at bounding box center [119, 89] width 9 height 9
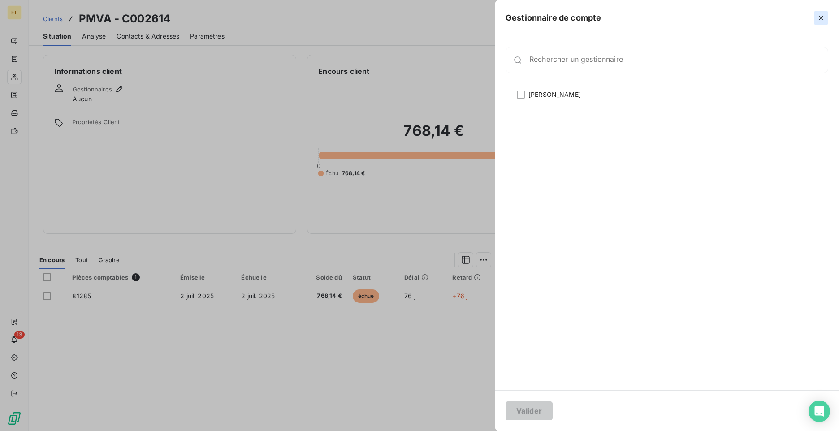
click at [820, 15] on icon "button" at bounding box center [821, 17] width 9 height 9
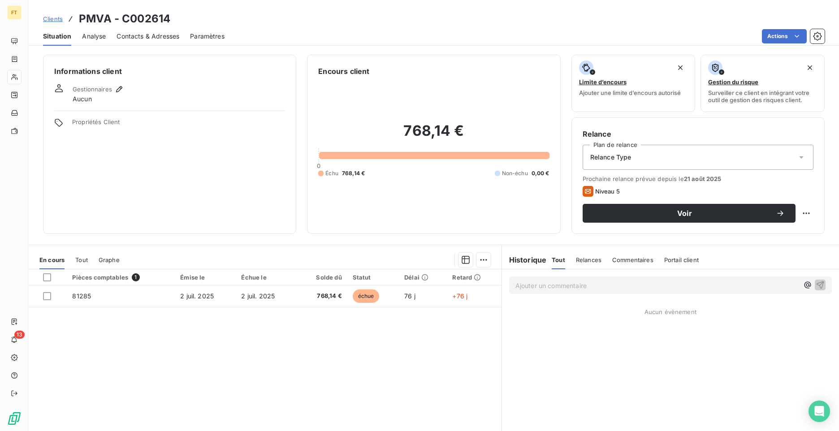
click at [58, 22] on span "Clients" at bounding box center [53, 18] width 20 height 7
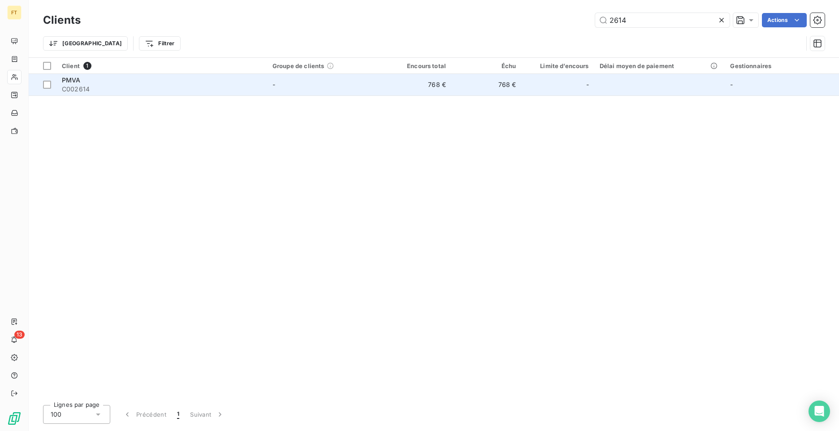
click at [85, 83] on div "PMVA" at bounding box center [162, 80] width 200 height 9
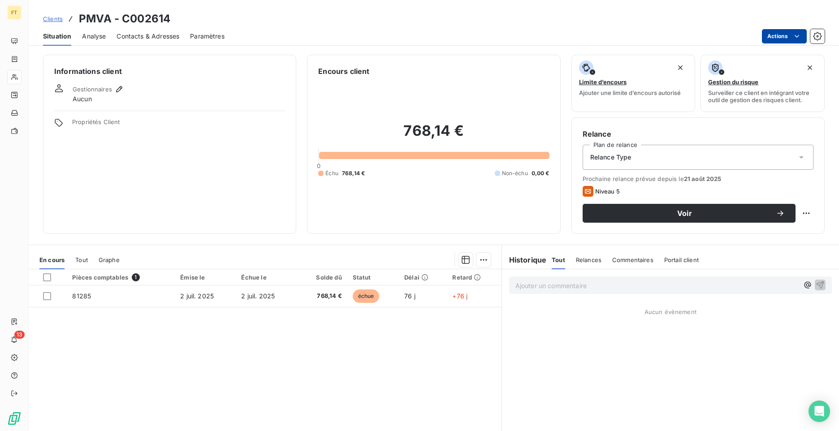
click at [802, 40] on html "FT 13 Clients PMVA - C002614 Situation Analyse Contacts & Adresses Paramètres A…" at bounding box center [419, 215] width 839 height 431
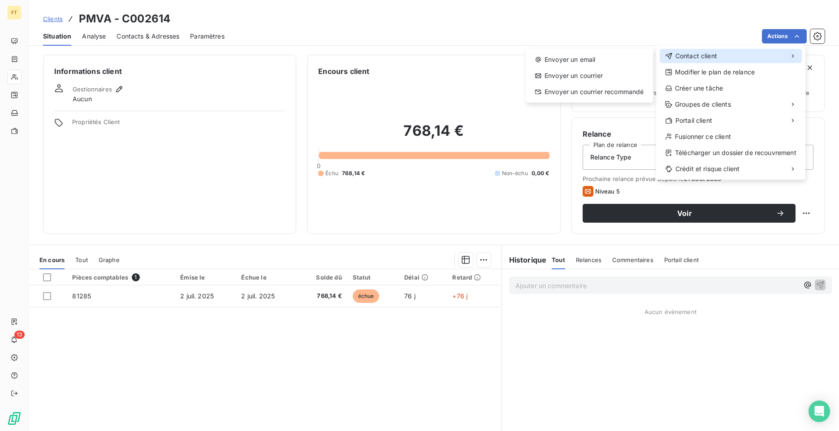
click at [720, 52] on div "Contact client" at bounding box center [731, 56] width 142 height 14
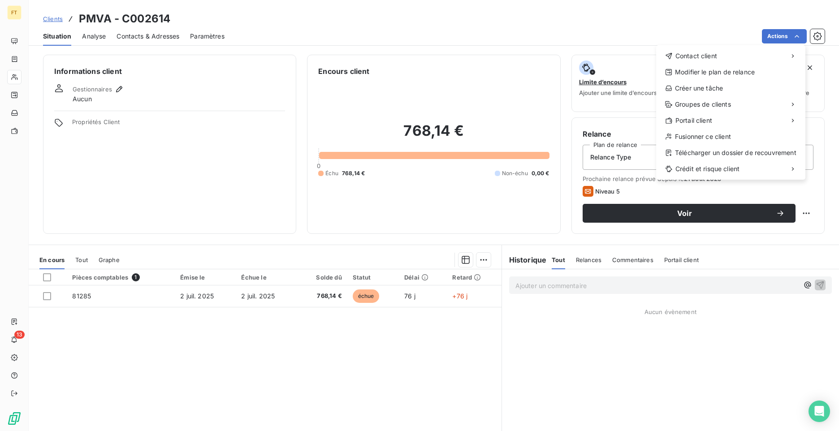
click at [817, 33] on html "FT 13 Clients PMVA - C002614 Situation Analyse Contacts & Adresses Paramètres A…" at bounding box center [419, 215] width 839 height 431
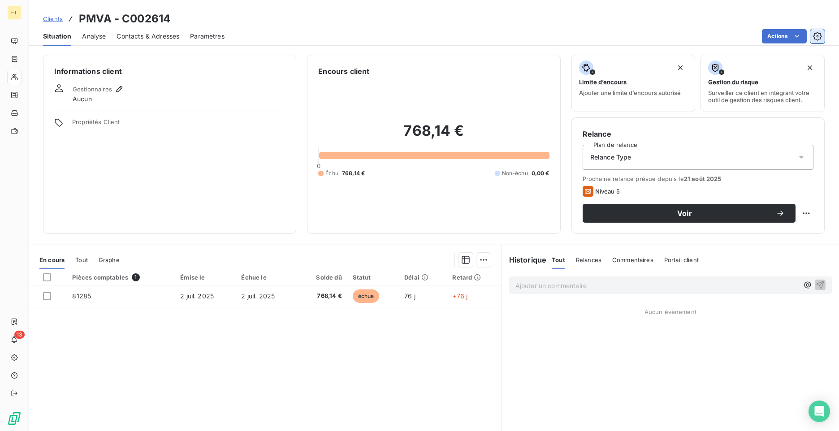
click at [822, 38] on icon "button" at bounding box center [817, 36] width 9 height 9
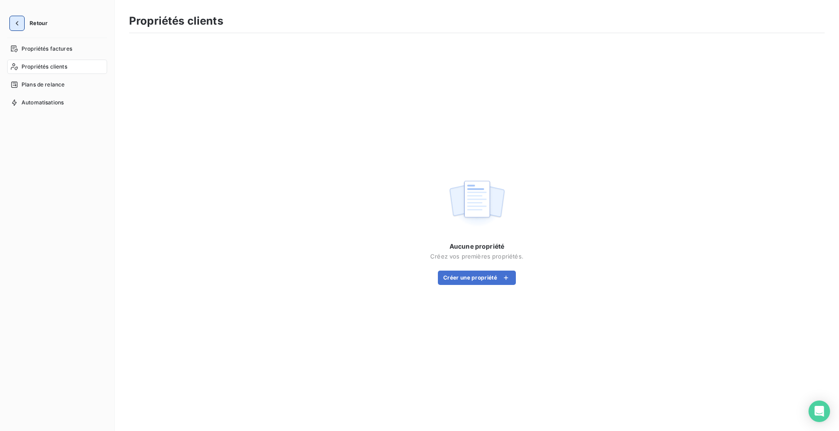
click at [22, 27] on button "button" at bounding box center [17, 23] width 14 height 14
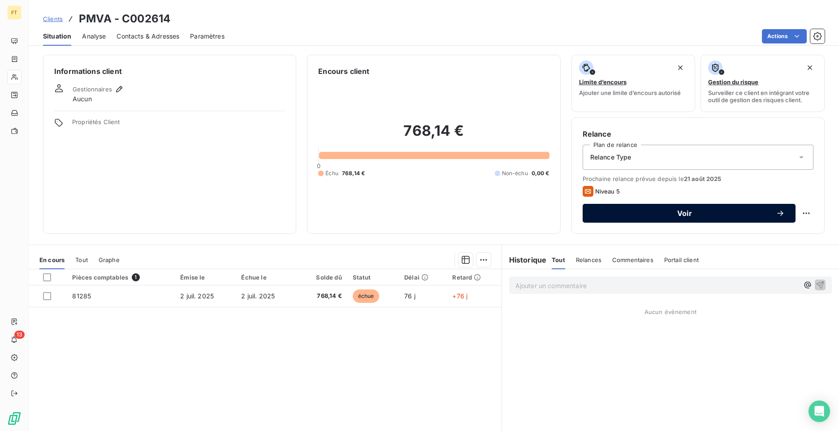
drag, startPoint x: 96, startPoint y: 21, endPoint x: 668, endPoint y: 219, distance: 605.6
click at [666, 220] on button "Voir" at bounding box center [689, 213] width 213 height 19
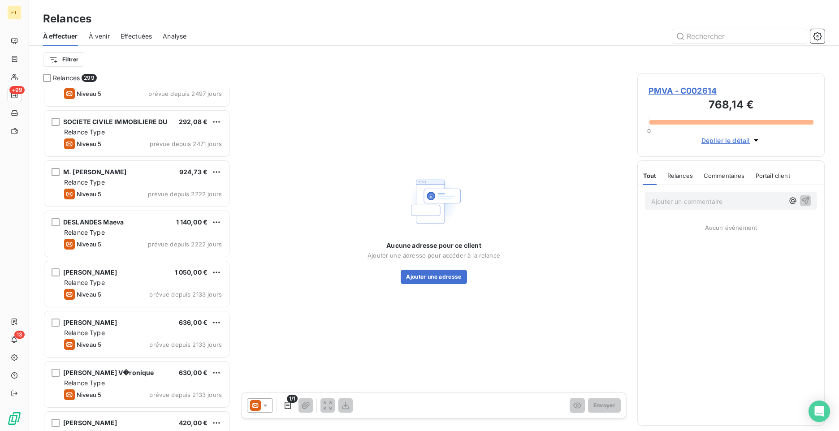
scroll to position [191, 0]
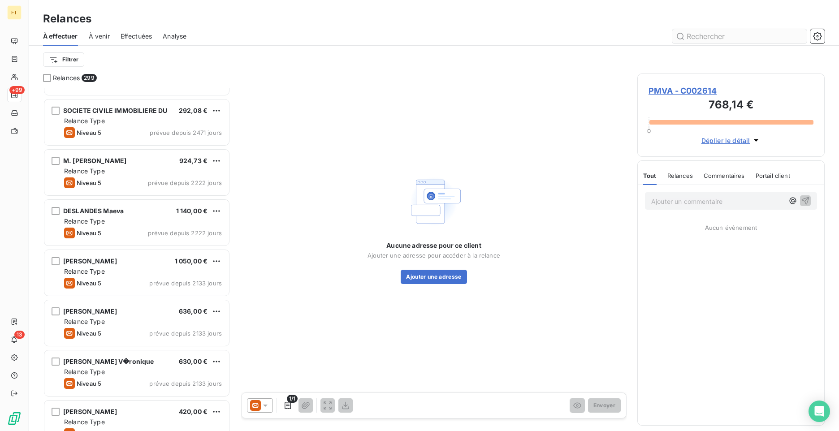
click at [741, 35] on input "text" at bounding box center [740, 36] width 135 height 14
click at [252, 407] on icon at bounding box center [255, 405] width 11 height 11
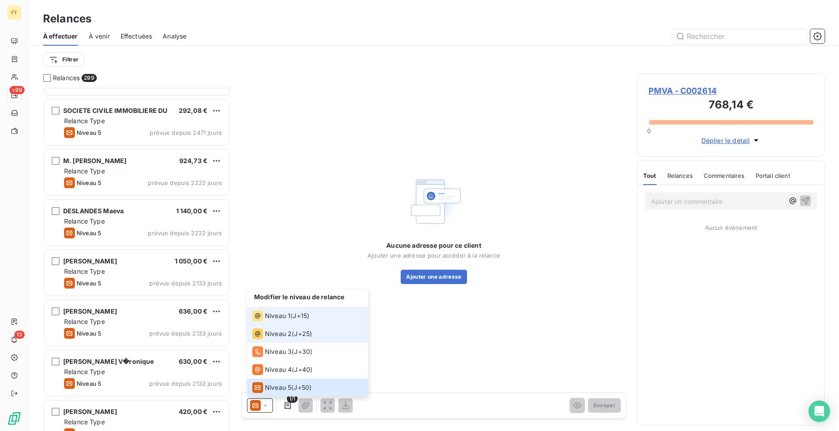
click at [288, 317] on span "Niveau 1" at bounding box center [278, 316] width 26 height 9
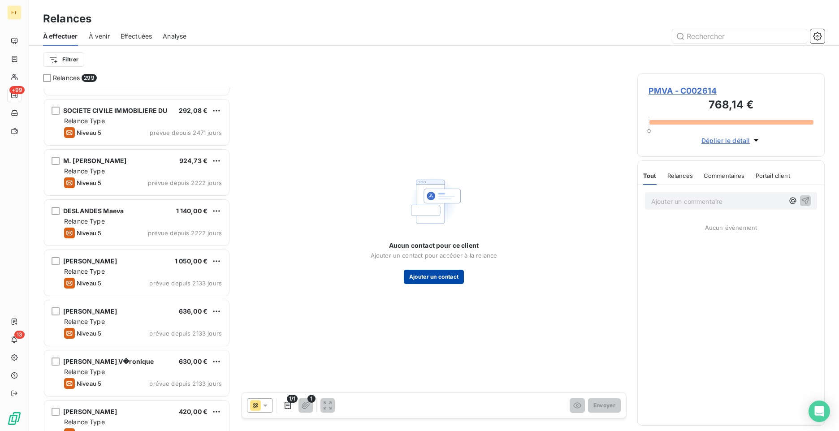
click at [437, 277] on button "Ajouter un contact" at bounding box center [434, 277] width 61 height 14
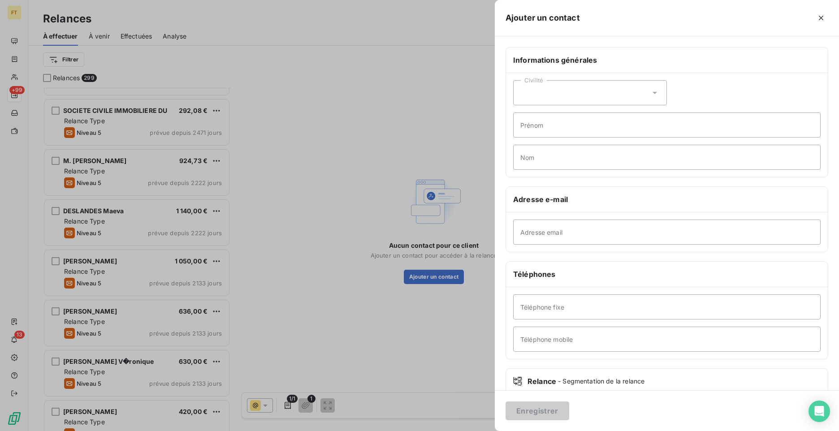
click at [575, 92] on div "Civilité" at bounding box center [590, 92] width 154 height 25
click at [558, 117] on li "Madame" at bounding box center [590, 115] width 154 height 16
click at [556, 129] on input "Prénom" at bounding box center [667, 125] width 308 height 25
click at [557, 126] on input "Prénom" at bounding box center [667, 125] width 308 height 25
click at [547, 131] on input "Prénom" at bounding box center [667, 125] width 308 height 25
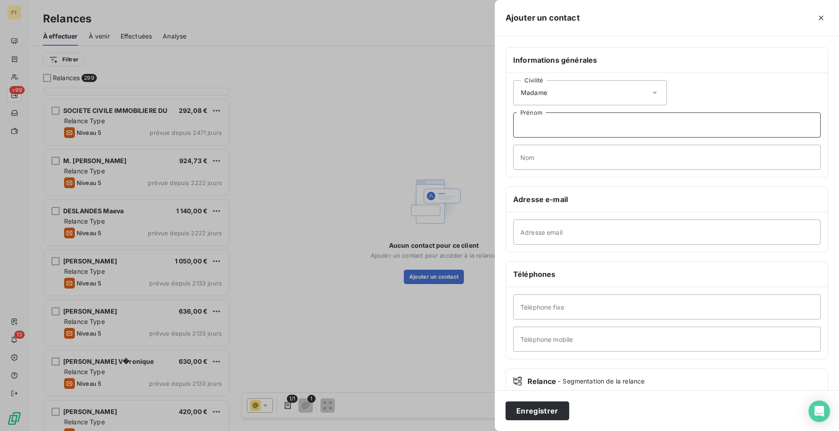
paste input "Maïder"
type input "Maïder"
drag, startPoint x: 535, startPoint y: 161, endPoint x: 544, endPoint y: 167, distance: 11.3
click at [535, 161] on input "Nom" at bounding box center [667, 157] width 308 height 25
paste input "HARINORDOQUY"
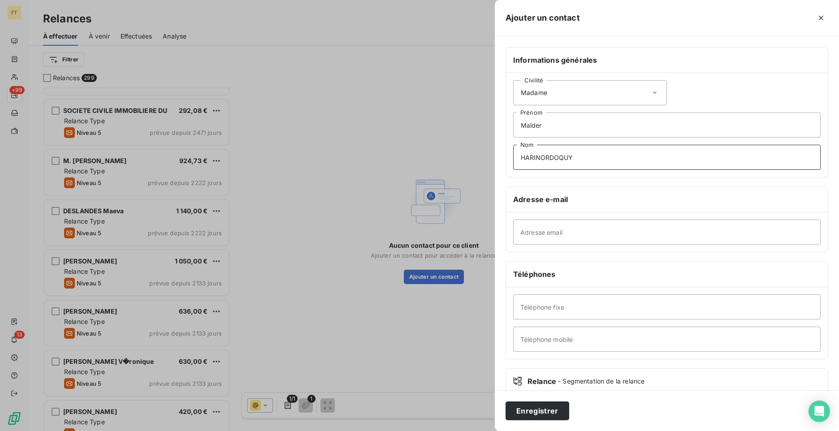
type input "HARINORDOQUY"
click at [552, 239] on input "Adresse email" at bounding box center [667, 232] width 308 height 25
drag, startPoint x: 544, startPoint y: 231, endPoint x: 564, endPoint y: 238, distance: 21.1
click at [544, 231] on input "Adresse email" at bounding box center [667, 232] width 308 height 25
paste input "[EMAIL_ADDRESS][DOMAIN_NAME]"
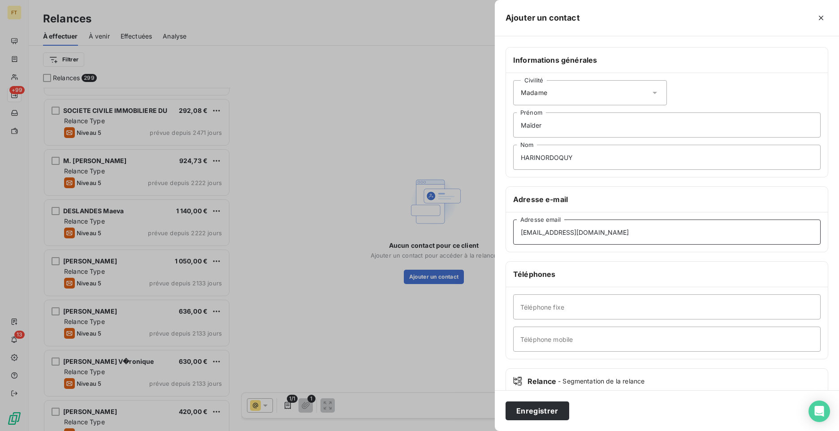
scroll to position [55, 0]
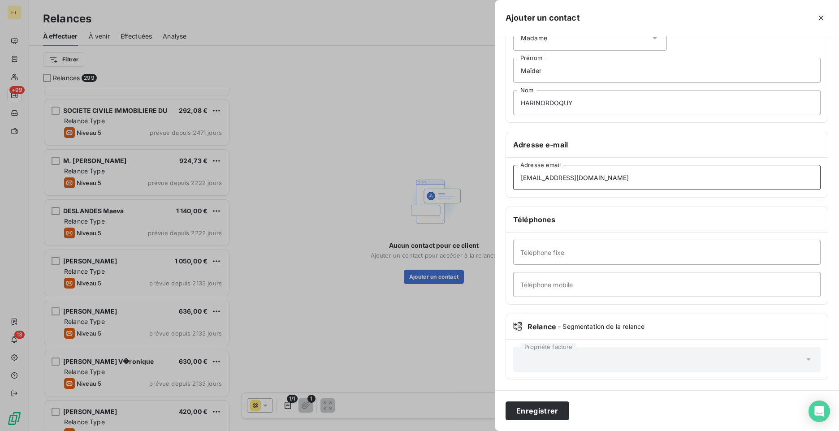
type input "[EMAIL_ADDRESS][DOMAIN_NAME]"
click at [553, 281] on input "Téléphone mobile" at bounding box center [667, 284] width 308 height 25
paste input "06 63 06 14 82"
type input "06 63 06 14 82"
click at [537, 414] on button "Enregistrer" at bounding box center [538, 411] width 64 height 19
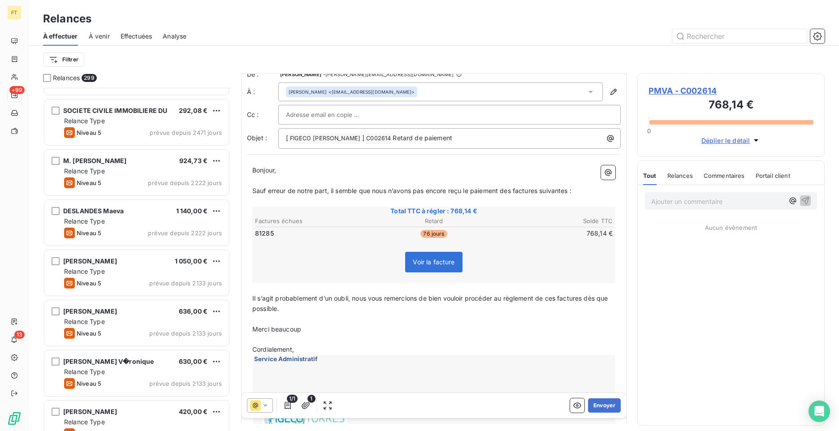
scroll to position [0, 0]
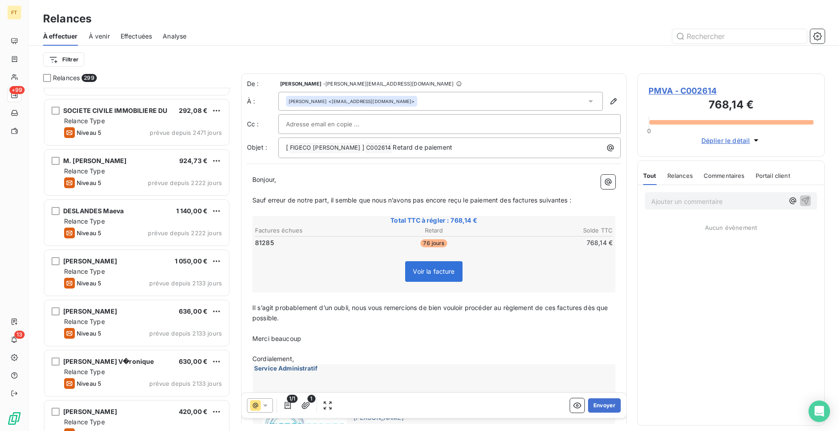
drag, startPoint x: 667, startPoint y: 89, endPoint x: 657, endPoint y: 92, distance: 9.8
click at [657, 92] on span "PMVA - C002614" at bounding box center [731, 91] width 165 height 12
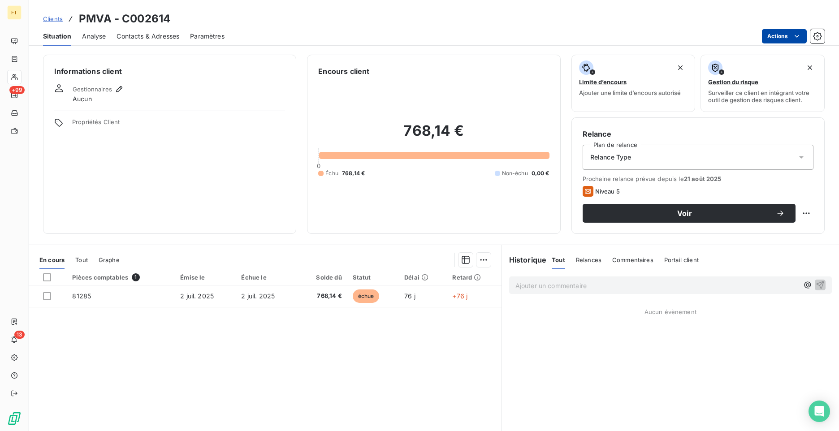
click at [789, 37] on html "FT +99 13 Clients PMVA - C002614 Situation Analyse Contacts & Adresses Paramètr…" at bounding box center [419, 215] width 839 height 431
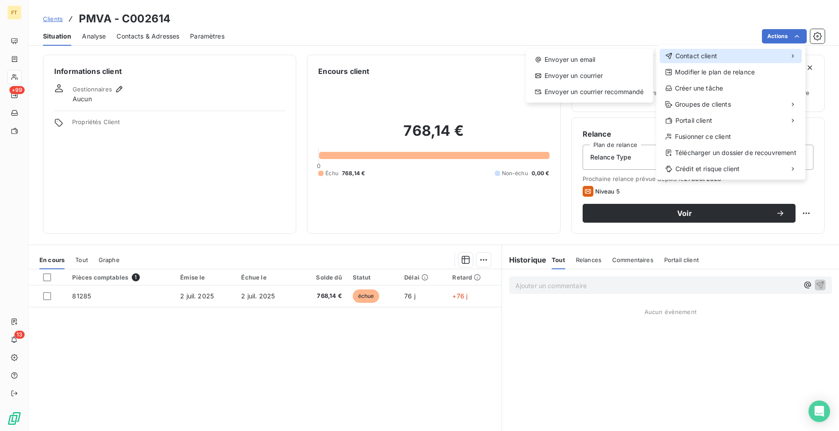
click at [770, 57] on div "Contact client" at bounding box center [731, 56] width 142 height 14
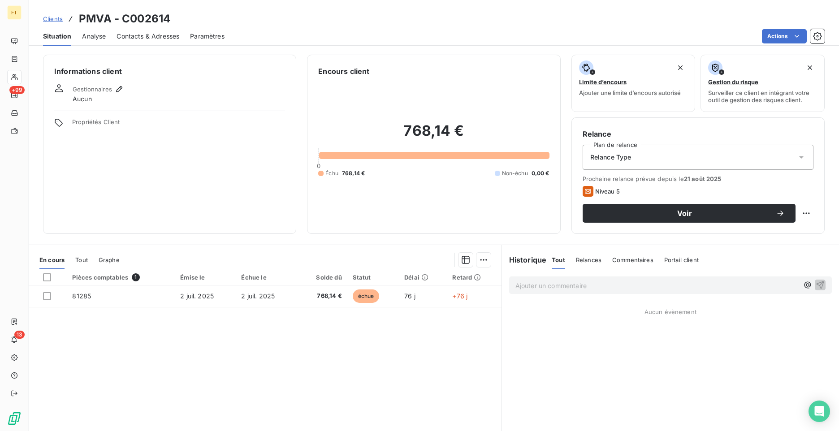
click at [603, 53] on html "FT +99 13 Clients PMVA - C002614 Situation Analyse Contacts & Adresses Paramètr…" at bounding box center [419, 215] width 839 height 431
click at [139, 38] on span "Contacts & Adresses" at bounding box center [148, 36] width 63 height 9
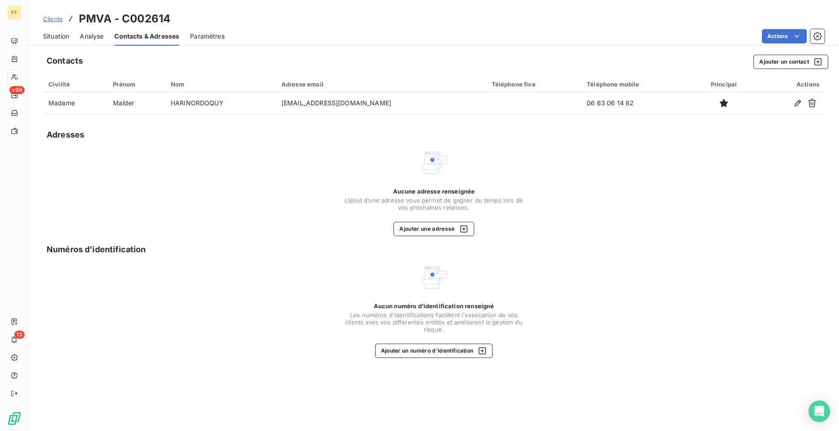
click at [199, 39] on span "Paramètres" at bounding box center [207, 36] width 35 height 9
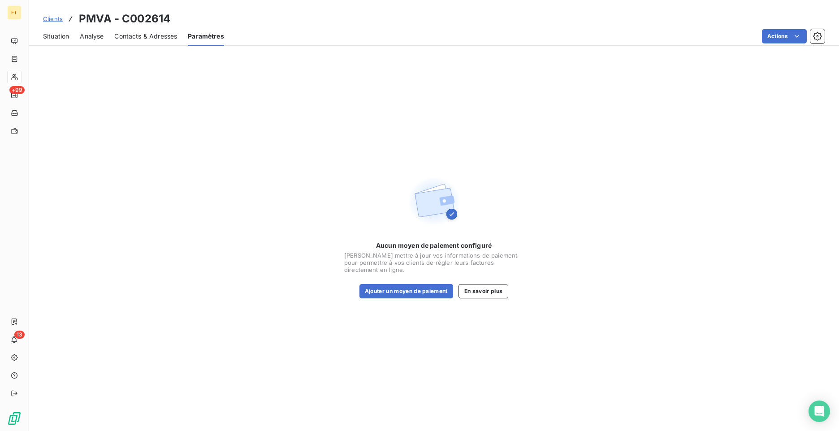
click at [88, 33] on span "Analyse" at bounding box center [92, 36] width 24 height 9
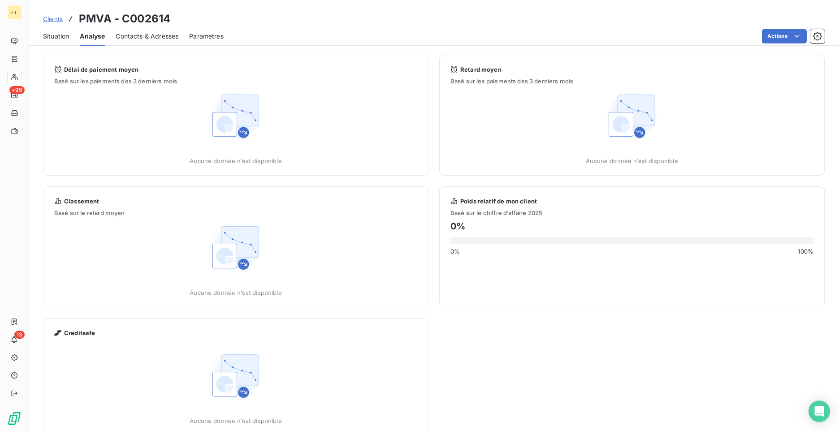
click at [63, 40] on span "Situation" at bounding box center [56, 36] width 26 height 9
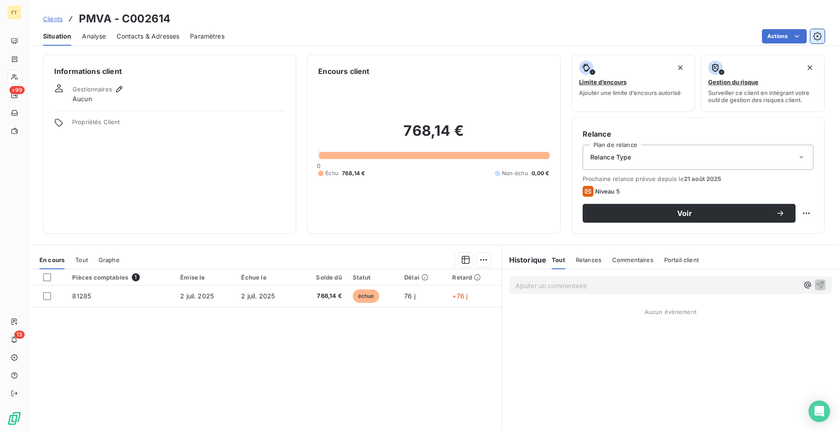
click at [823, 39] on button "button" at bounding box center [818, 36] width 14 height 14
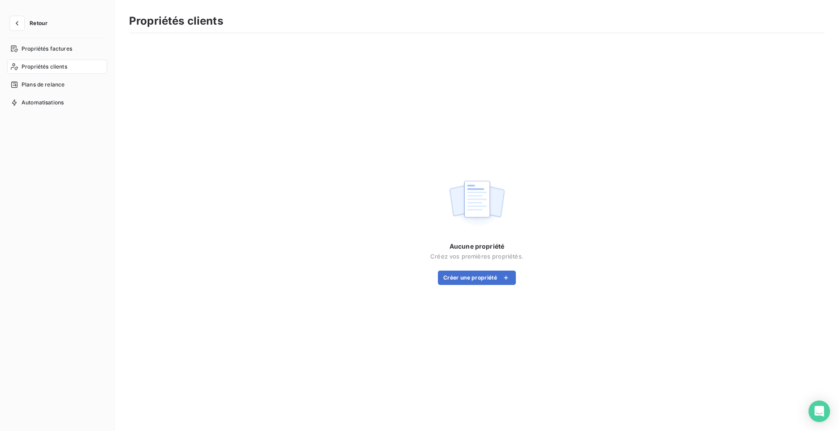
click at [51, 67] on span "Propriétés clients" at bounding box center [45, 67] width 46 height 8
click at [22, 20] on button "button" at bounding box center [17, 23] width 14 height 14
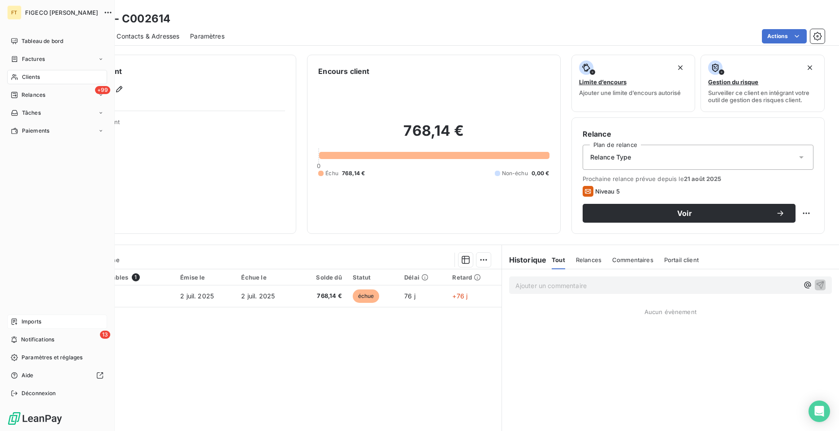
click at [48, 324] on div "Imports" at bounding box center [57, 322] width 100 height 14
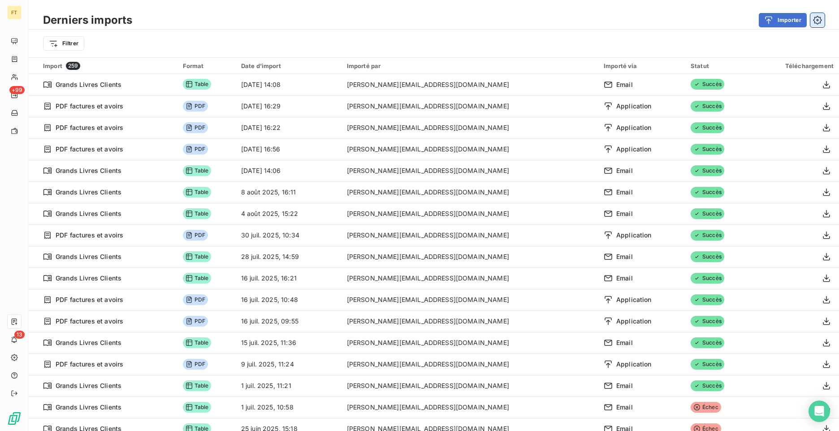
click at [815, 20] on icon "button" at bounding box center [817, 20] width 9 height 9
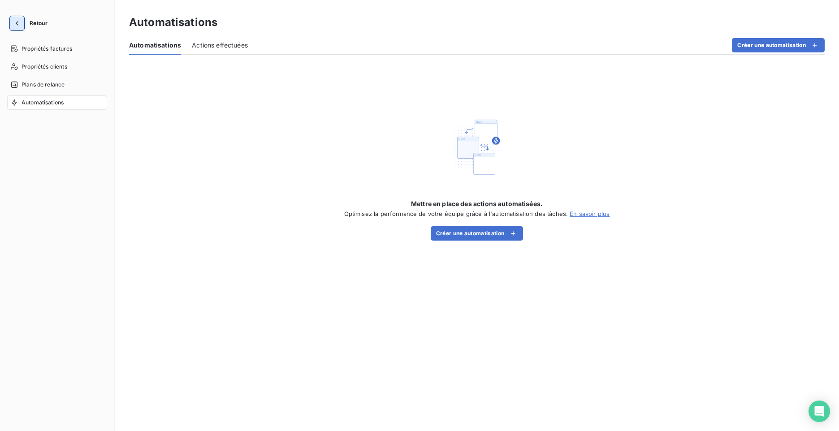
click at [17, 24] on icon "button" at bounding box center [17, 23] width 3 height 4
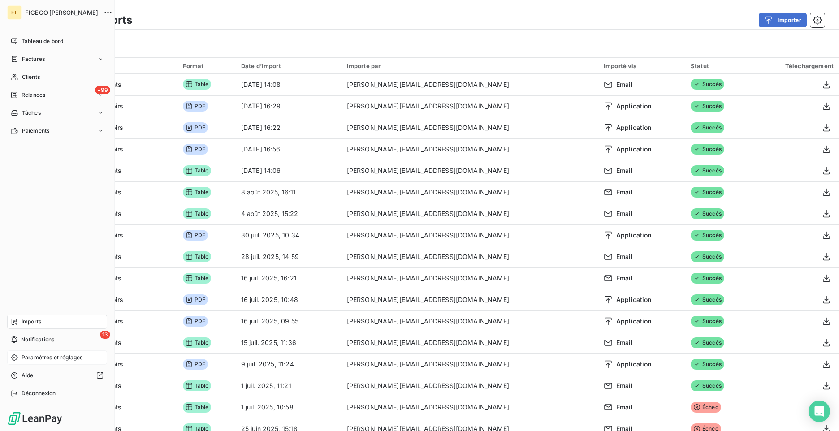
drag, startPoint x: 39, startPoint y: 358, endPoint x: 35, endPoint y: 360, distance: 4.8
click at [35, 360] on span "Paramètres et réglages" at bounding box center [52, 358] width 61 height 8
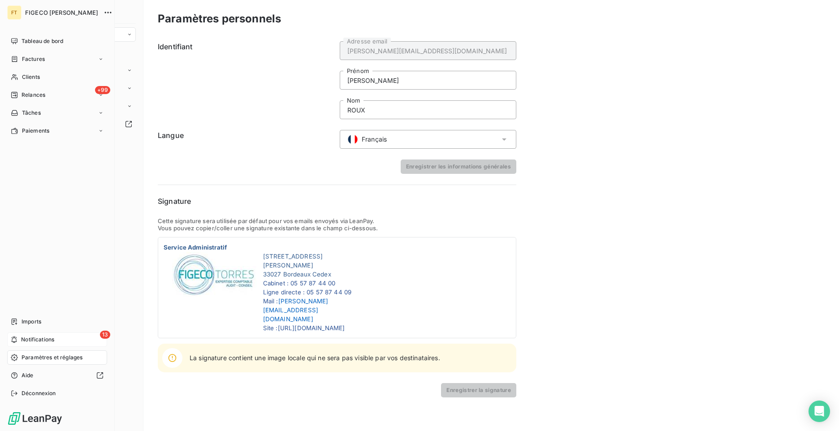
click at [31, 336] on span "Notifications" at bounding box center [37, 340] width 33 height 8
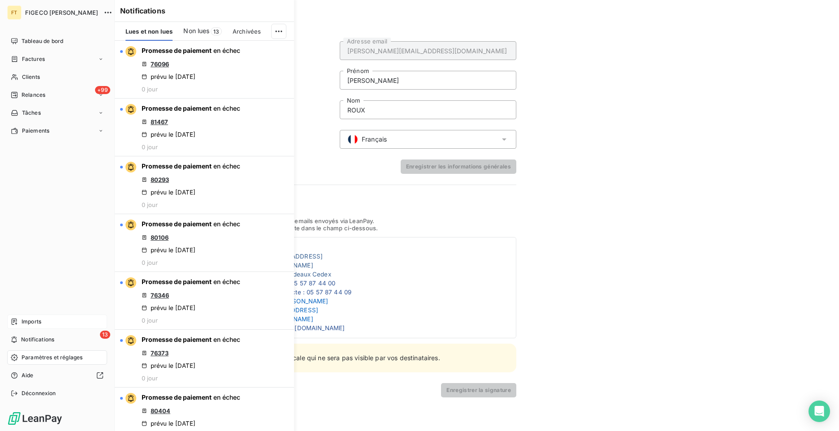
click at [32, 326] on div "Imports" at bounding box center [57, 322] width 100 height 14
